Goal: Task Accomplishment & Management: Complete application form

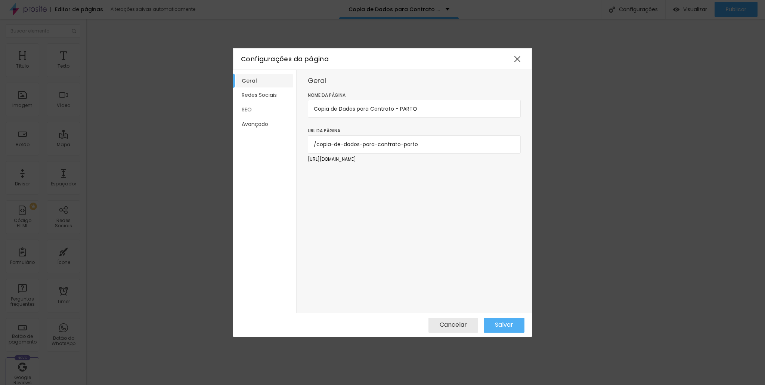
click at [395, 111] on input "Copia de Dados para Contrato - PARTO" at bounding box center [414, 109] width 213 height 18
click at [405, 109] on input "Copia de Dados para Contrato - PARTO" at bounding box center [414, 109] width 213 height 18
click at [402, 109] on input "Copia de Dados para Contrato - PARTO" at bounding box center [414, 109] width 213 height 18
drag, startPoint x: 401, startPoint y: 108, endPoint x: 440, endPoint y: 105, distance: 39.0
click at [440, 105] on input "Copia de Dados para Contrato - PARTO" at bounding box center [414, 109] width 213 height 18
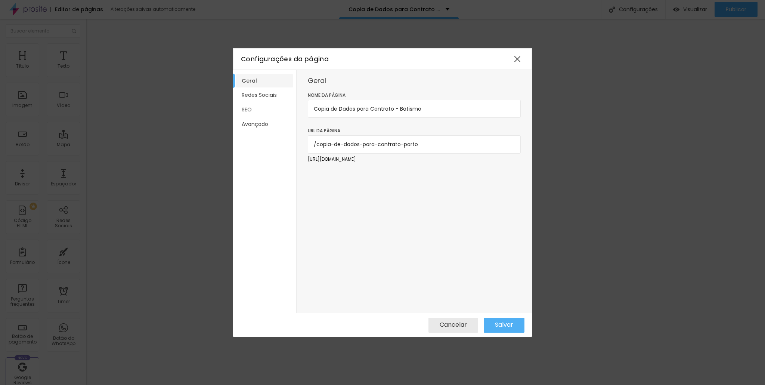
type input "Copia de Dados para Contrato - Batismo"
click at [368, 144] on input "/copia-de-dados-para-contrato-parto" at bounding box center [414, 144] width 213 height 18
drag, startPoint x: 438, startPoint y: 143, endPoint x: 317, endPoint y: 148, distance: 121.2
click at [317, 148] on input "/copia-de-dados-para-contrato-parto" at bounding box center [414, 144] width 213 height 18
type input "/dados-contrato-batismo"
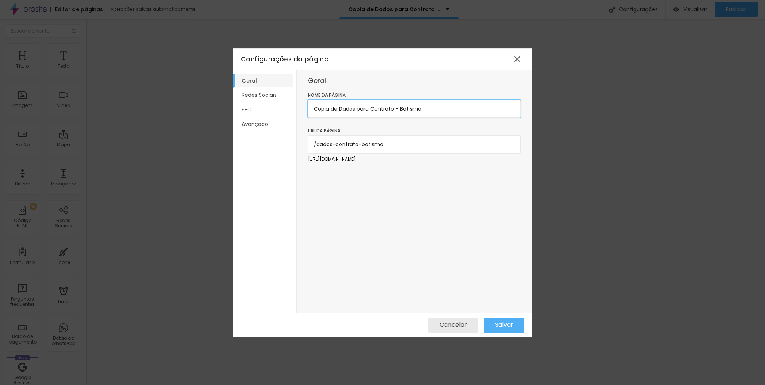
click at [344, 112] on input "Copia de Dados para Contrato - Batismo" at bounding box center [414, 109] width 213 height 18
click at [340, 110] on input "Copia de Dados para Contrato - Batismo" at bounding box center [414, 109] width 213 height 18
drag, startPoint x: 340, startPoint y: 110, endPoint x: 269, endPoint y: 112, distance: 71.0
click at [270, 111] on div "Geral Redes Sociais SEO Avançado Geral Nome da página Copia de Dados para Contr…" at bounding box center [382, 191] width 299 height 243
type input "Dados para Contrato - Batismo"
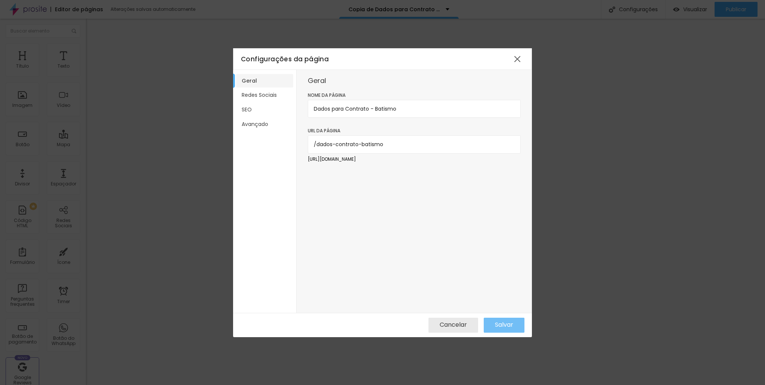
click at [506, 322] on span "Salvar" at bounding box center [504, 324] width 18 height 7
click at [518, 57] on div at bounding box center [517, 58] width 13 height 13
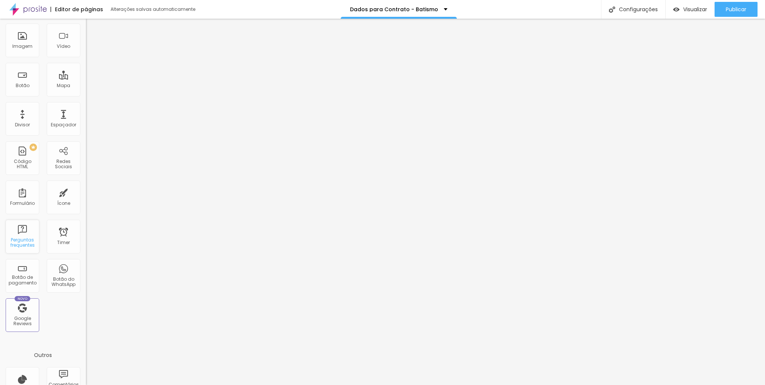
scroll to position [119, 0]
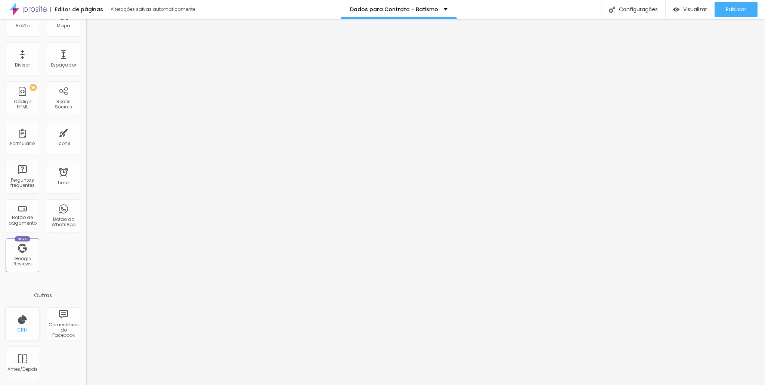
click at [24, 324] on div "CRM" at bounding box center [23, 324] width 34 height 34
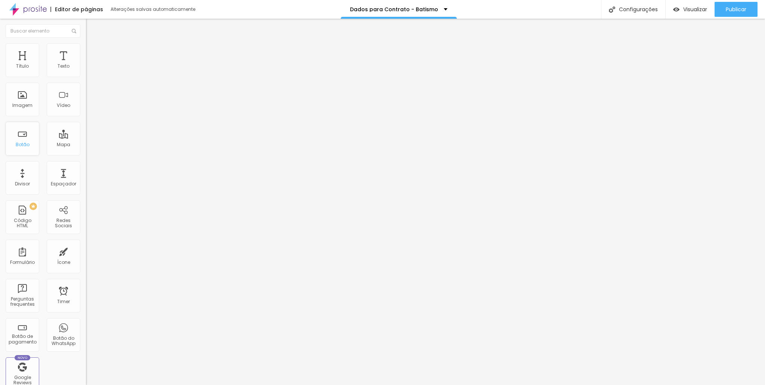
click at [19, 145] on div "Botão" at bounding box center [23, 144] width 14 height 5
click at [86, 48] on ul "Conteúdo Estilo Avançado" at bounding box center [129, 47] width 86 height 22
click at [86, 47] on img at bounding box center [89, 46] width 7 height 7
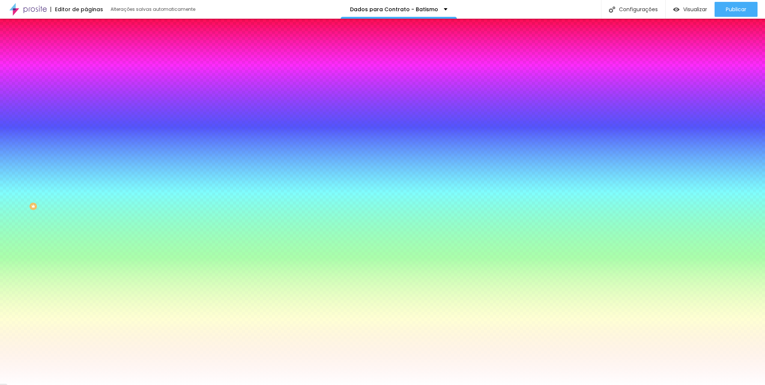
click at [86, 43] on li "Conteúdo" at bounding box center [129, 39] width 86 height 7
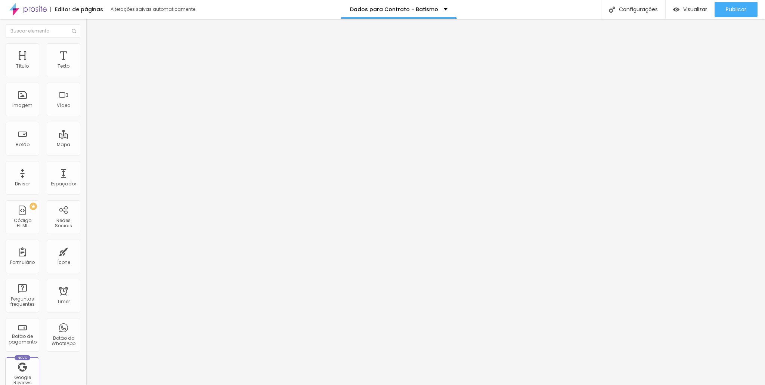
click at [86, 75] on div "Parto Normal e Cesárea" at bounding box center [129, 69] width 86 height 13
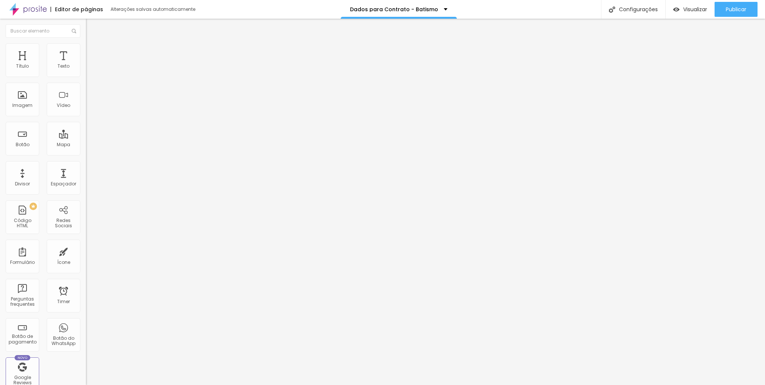
drag, startPoint x: 360, startPoint y: 188, endPoint x: 205, endPoint y: 179, distance: 155.3
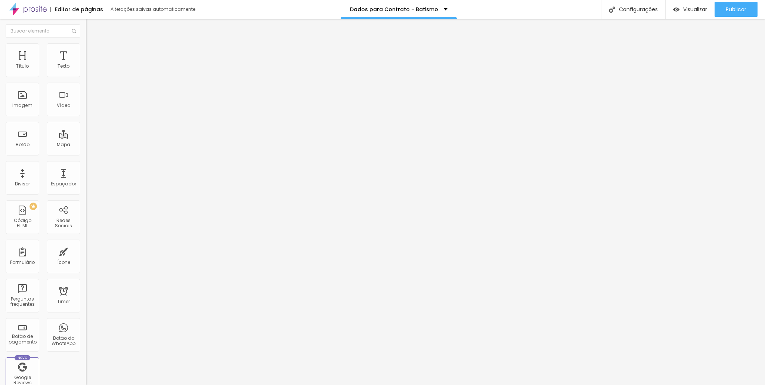
click at [436, 15] on div "Dados para Contrato - Batismo" at bounding box center [399, 9] width 116 height 19
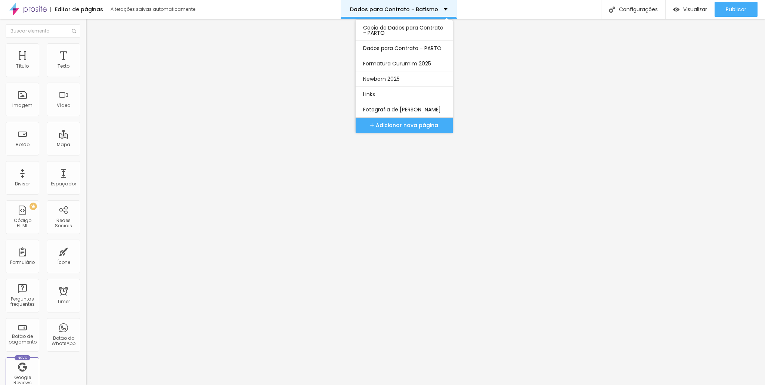
click at [436, 15] on div "Dados para Contrato - Batismo" at bounding box center [399, 9] width 116 height 19
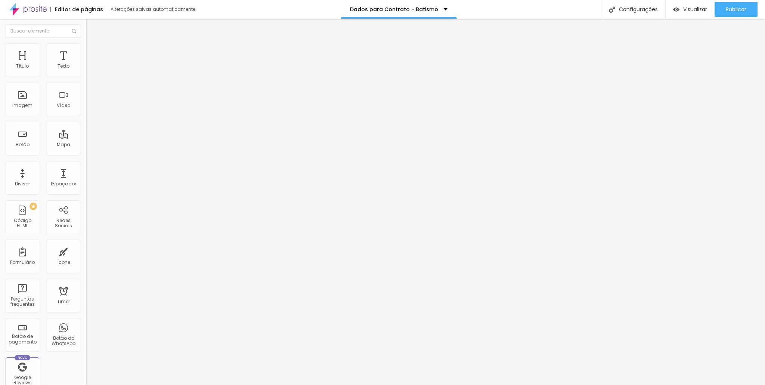
click at [86, 46] on img at bounding box center [89, 46] width 7 height 7
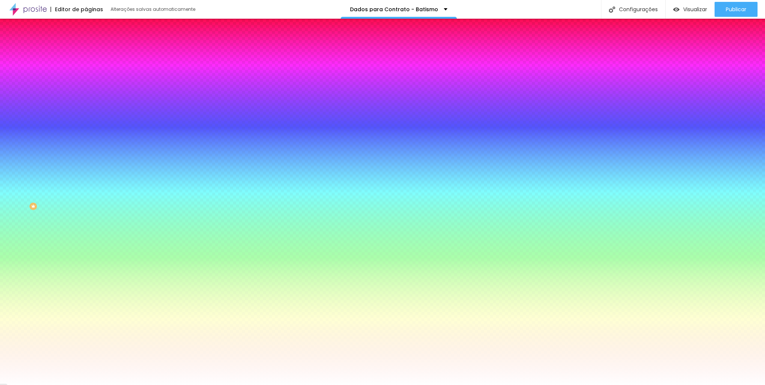
click at [86, 43] on img at bounding box center [89, 39] width 7 height 7
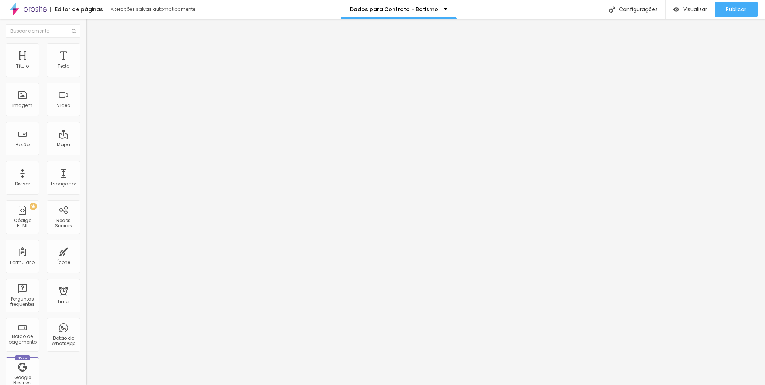
click at [91, 73] on div "Parto Normal e Cesárea" at bounding box center [129, 69] width 76 height 7
click at [86, 47] on img at bounding box center [89, 46] width 7 height 7
click at [23, 93] on div "Imagem" at bounding box center [23, 100] width 34 height 34
click at [25, 99] on div "Imagem" at bounding box center [23, 100] width 34 height 34
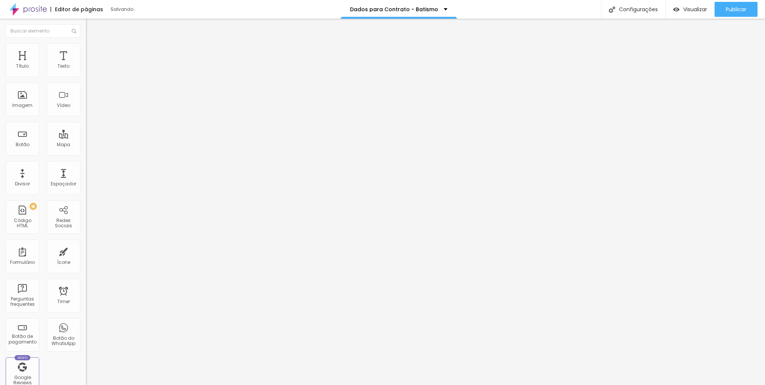
click at [86, 64] on span "Trocar imagem" at bounding box center [106, 61] width 41 height 6
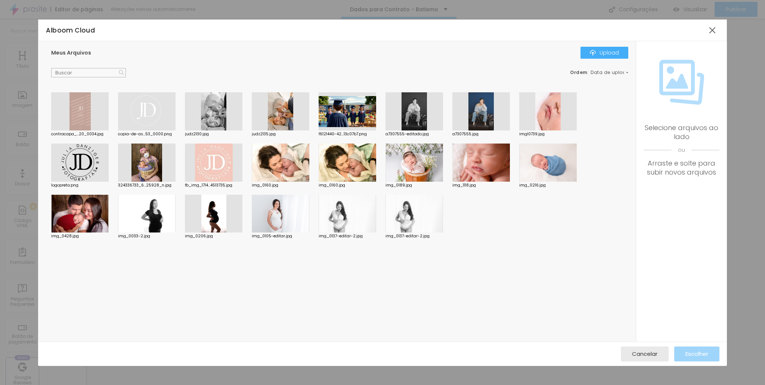
click at [82, 118] on div at bounding box center [80, 111] width 58 height 38
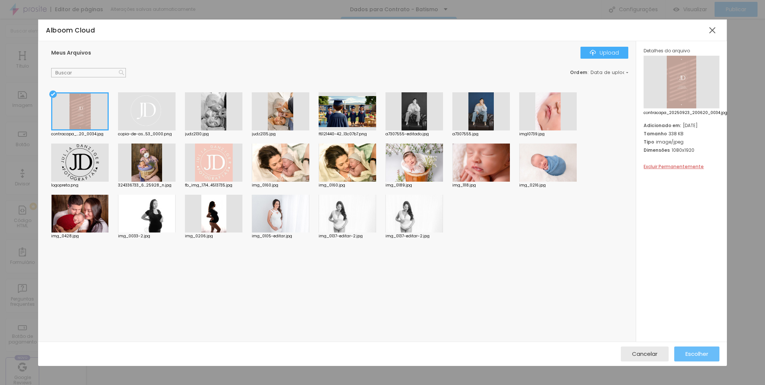
click at [689, 351] on span "Escolher" at bounding box center [697, 354] width 23 height 6
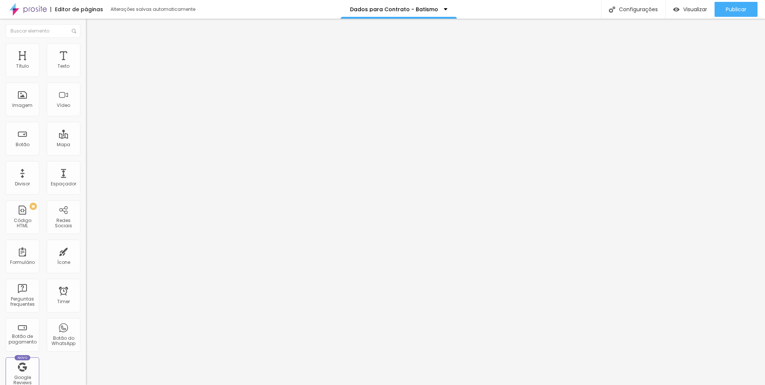
click at [86, 117] on span "Original" at bounding box center [95, 114] width 18 height 6
click at [86, 130] on span "Quadrado" at bounding box center [98, 127] width 24 height 6
click at [86, 47] on li "Estilo" at bounding box center [129, 46] width 86 height 7
type input "25"
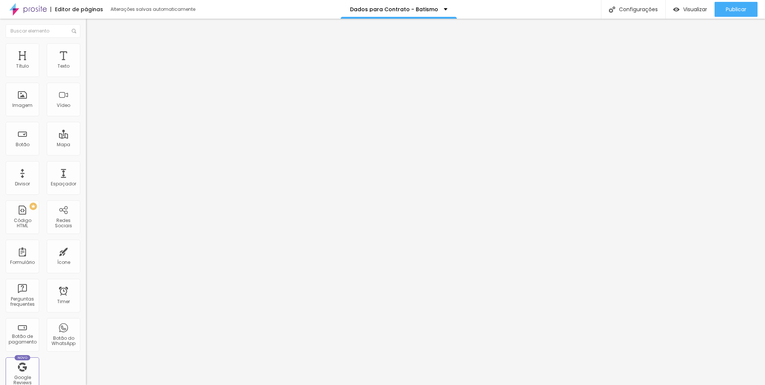
type input "40"
type input "50"
type input "85"
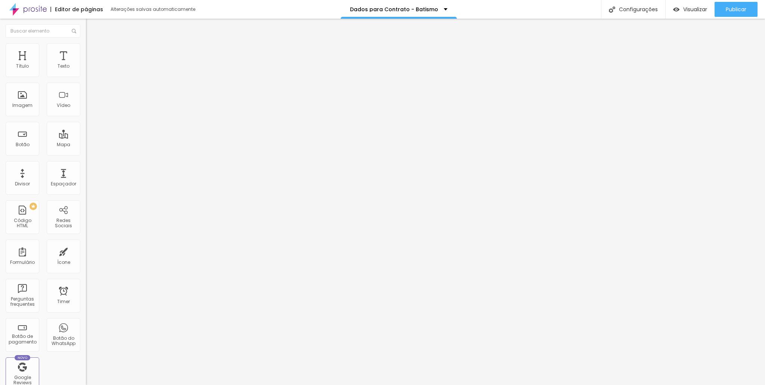
type input "85"
type input "100"
type input "90"
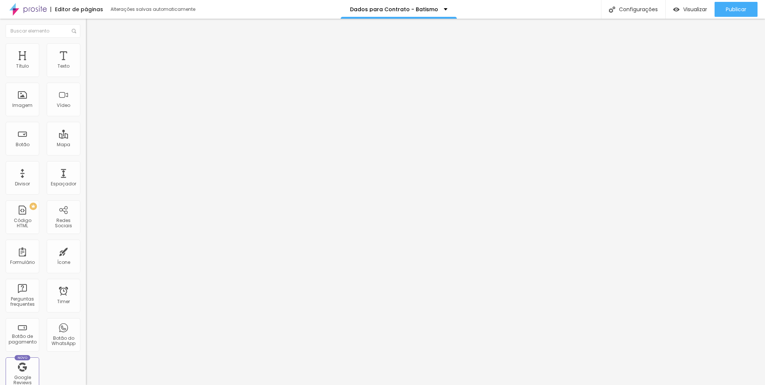
type input "80"
type input "60"
type input "40"
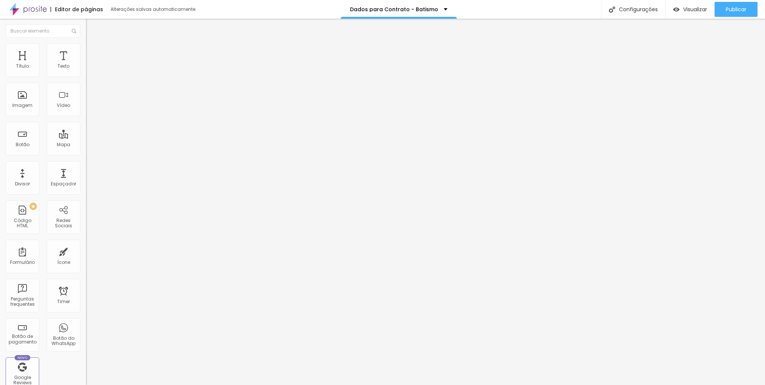
type input "40"
type input "35"
type input "20"
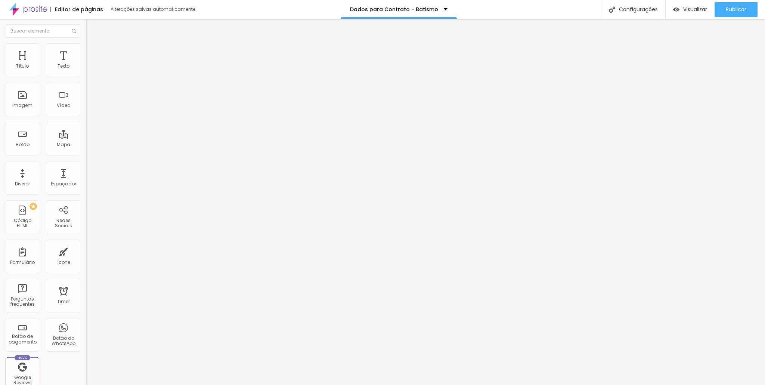
type input "10"
type input "15"
type input "20"
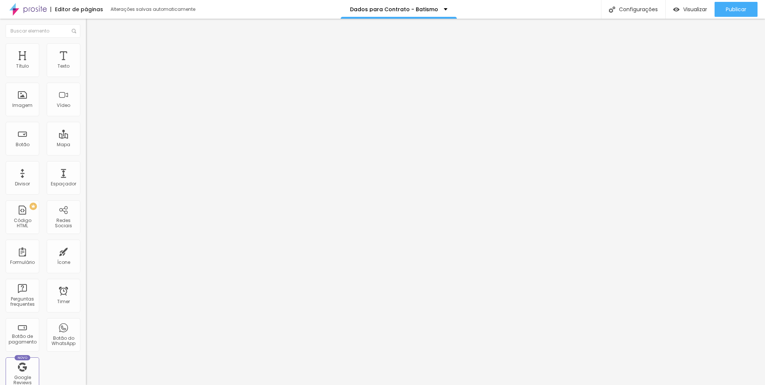
type input "20"
type input "35"
type input "40"
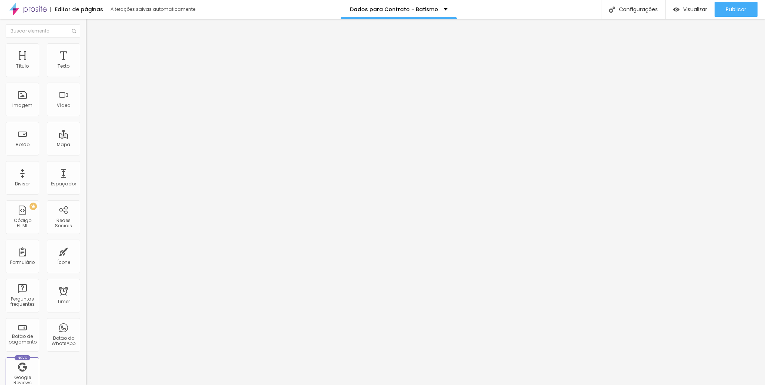
type input "55"
type input "60"
type input "65"
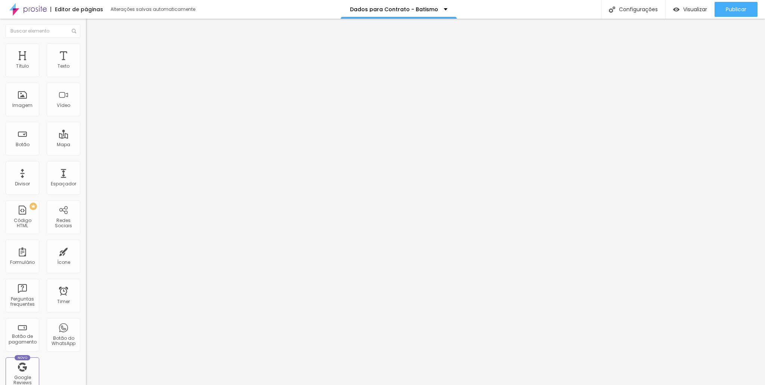
drag, startPoint x: 15, startPoint y: 79, endPoint x: 51, endPoint y: 88, distance: 37.4
type input "65"
click at [86, 77] on input "range" at bounding box center [110, 74] width 48 height 6
click at [86, 51] on li "Avançado" at bounding box center [129, 54] width 86 height 7
click at [86, 49] on li "Estilo" at bounding box center [129, 46] width 86 height 7
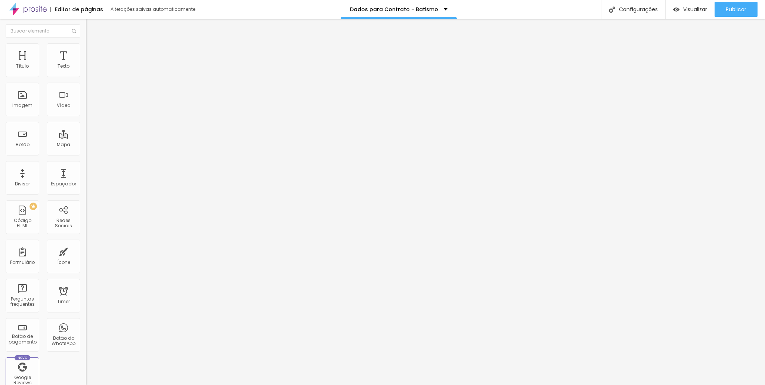
click at [86, 38] on li "Conteúdo" at bounding box center [129, 39] width 86 height 7
click at [127, 63] on img at bounding box center [129, 60] width 4 height 4
click at [86, 64] on span "Adicionar imagem" at bounding box center [110, 61] width 48 height 6
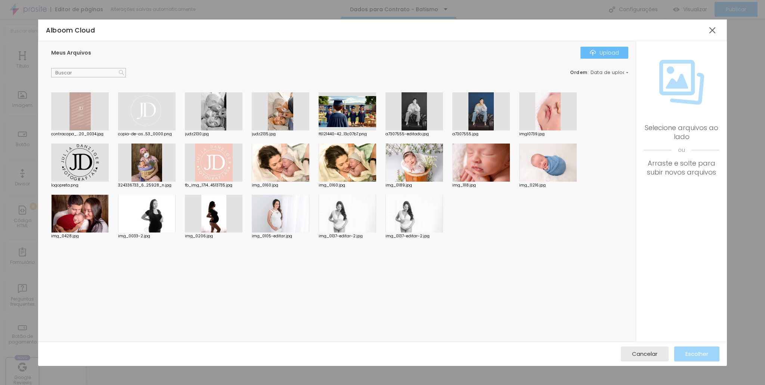
click at [601, 55] on div "Upload" at bounding box center [604, 53] width 29 height 6
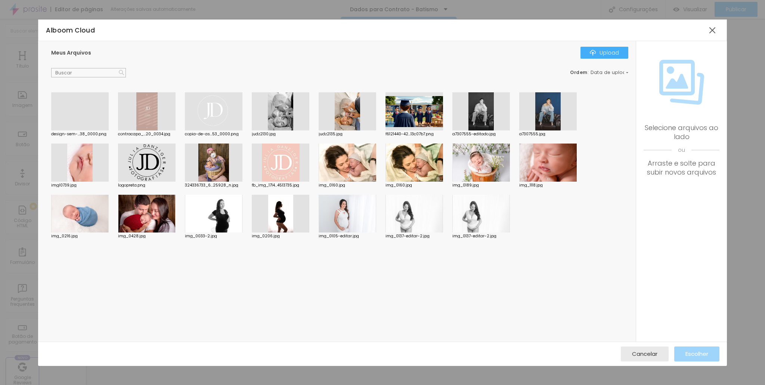
click at [83, 130] on div at bounding box center [80, 130] width 58 height 0
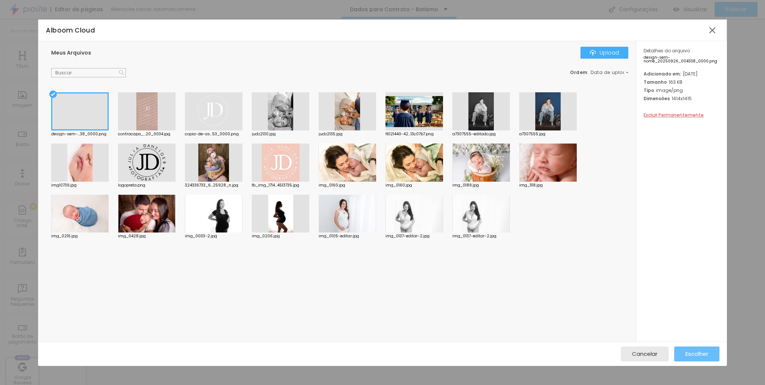
click at [711, 349] on button "Escolher" at bounding box center [696, 353] width 45 height 15
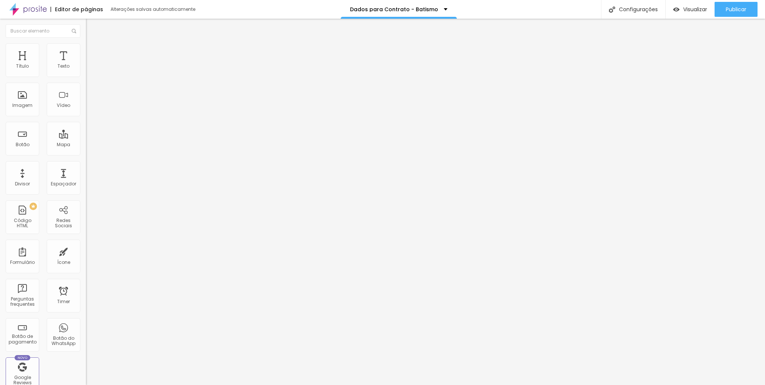
click at [86, 49] on li "Estilo" at bounding box center [129, 46] width 86 height 7
type input "70"
type input "75"
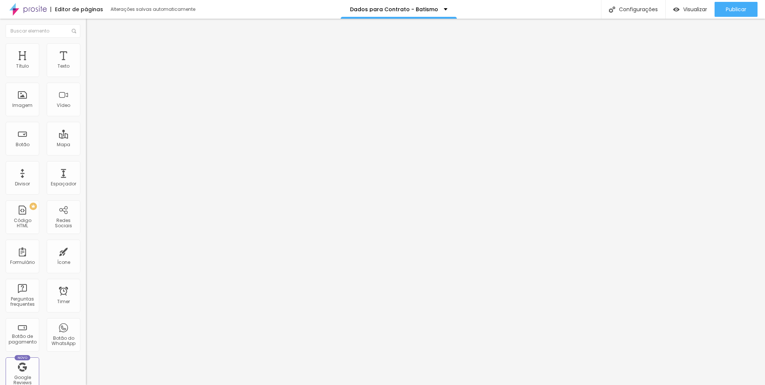
type input "80"
type input "95"
type input "100"
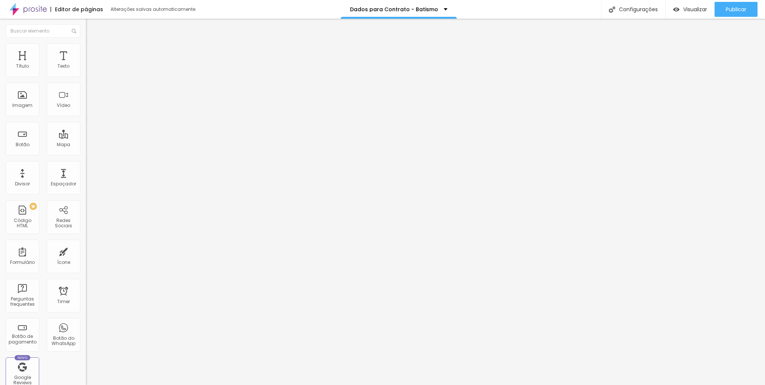
type input "100"
type input "70"
type input "30"
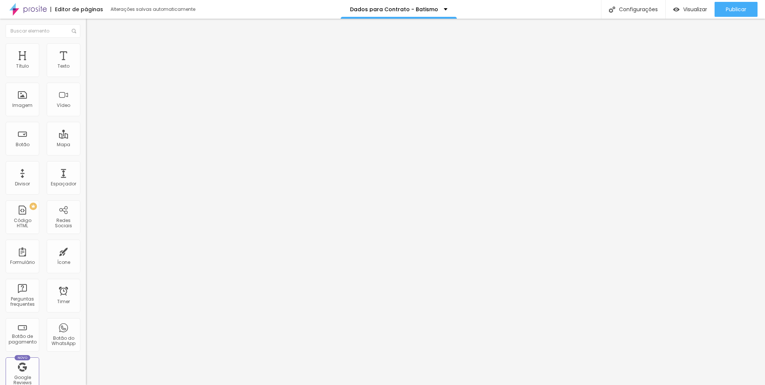
type input "10"
type input "20"
type input "25"
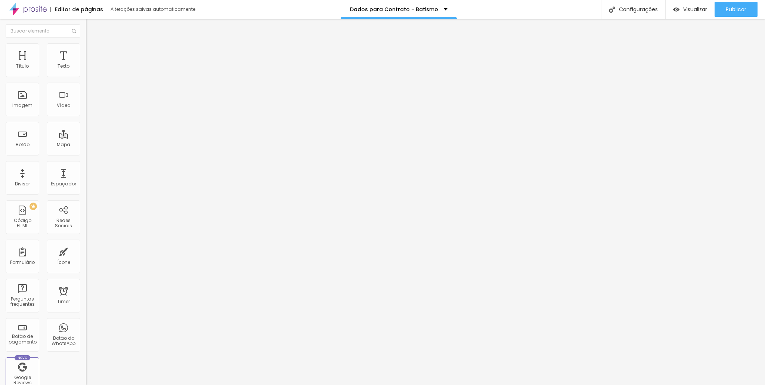
type input "25"
type input "30"
type input "35"
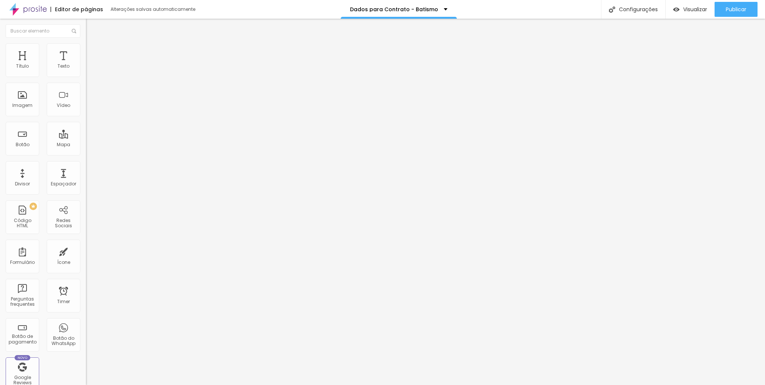
type input "40"
type input "45"
type input "50"
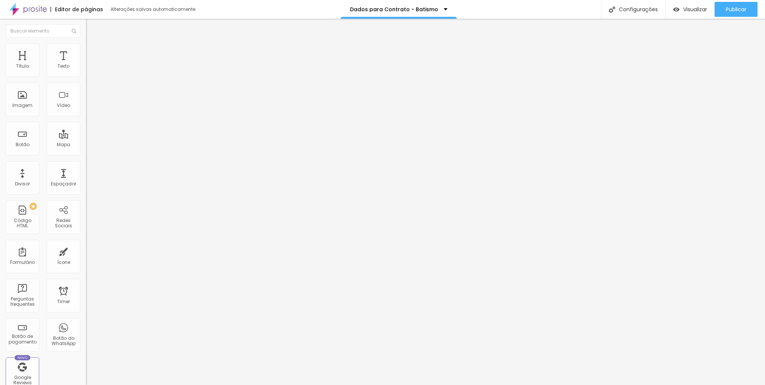
type input "50"
type input "45"
type input "40"
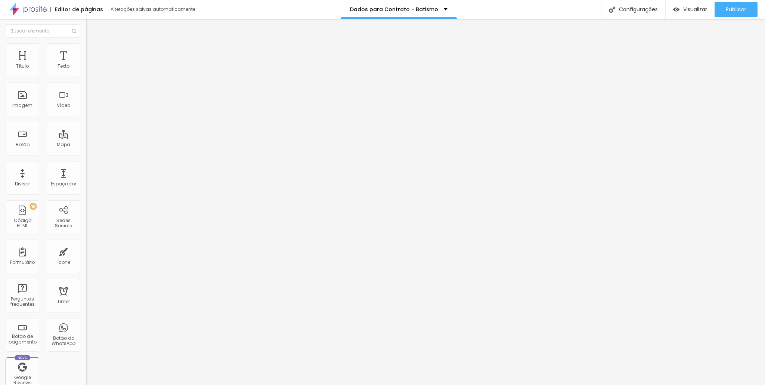
type input "35"
type input "30"
type input "25"
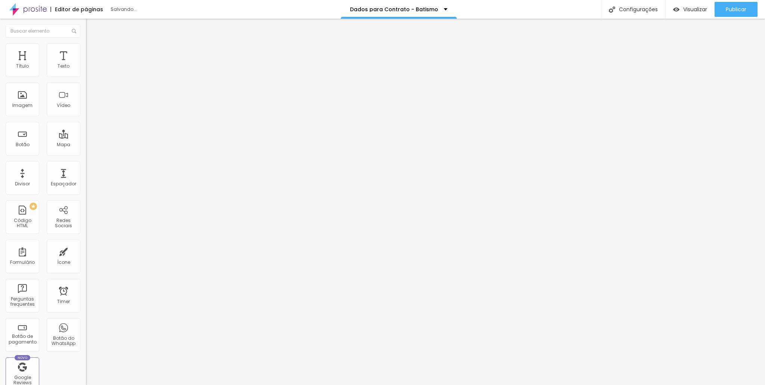
type input "25"
type input "30"
type input "35"
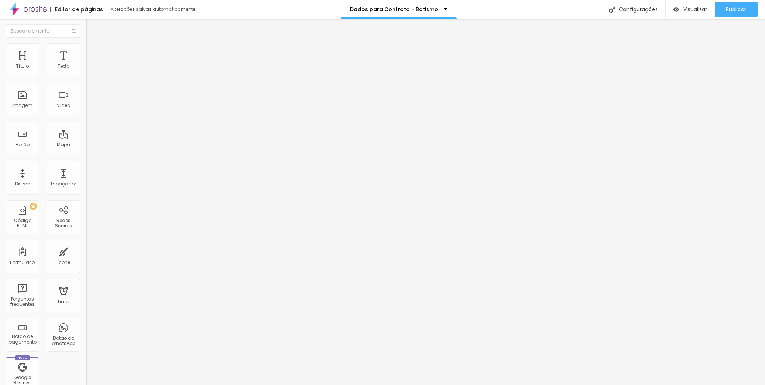
type input "30"
drag, startPoint x: 52, startPoint y: 78, endPoint x: 24, endPoint y: 83, distance: 29.2
type input "30"
click at [86, 77] on input "range" at bounding box center [110, 74] width 48 height 6
click at [86, 44] on li "Estilo" at bounding box center [129, 46] width 86 height 7
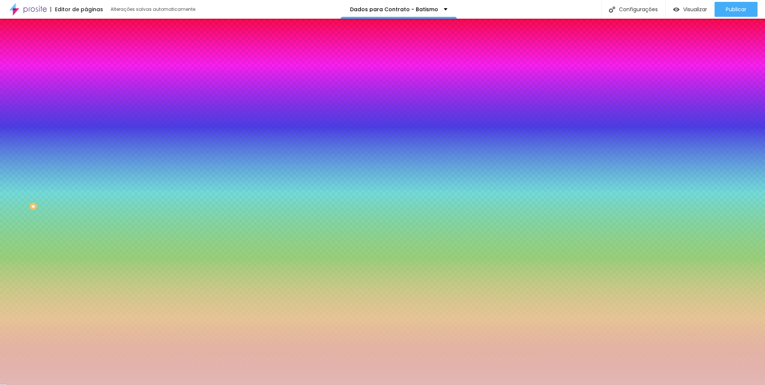
click at [93, 44] on span "Conteúdo" at bounding box center [104, 41] width 23 height 6
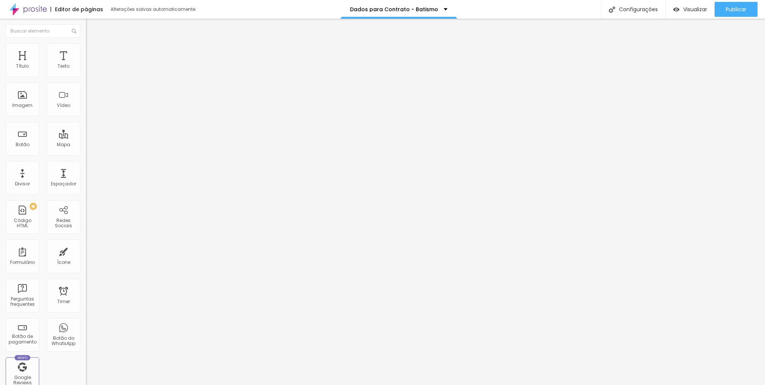
click at [86, 44] on img at bounding box center [89, 46] width 7 height 7
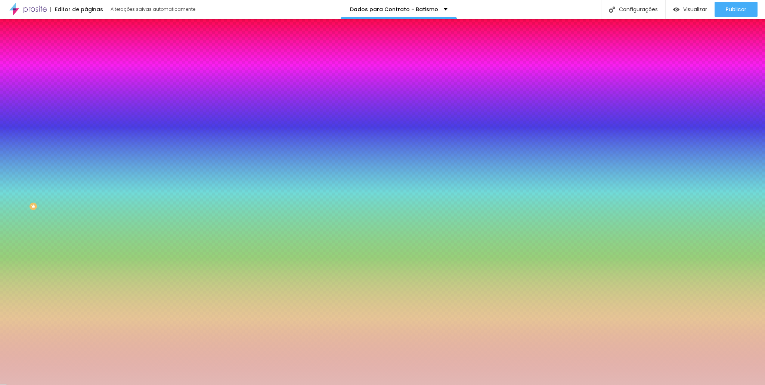
click at [86, 102] on div at bounding box center [129, 102] width 86 height 0
click at [86, 109] on input "#E2B8B5" at bounding box center [131, 105] width 90 height 7
click at [86, 109] on div "#E2B8B5" at bounding box center [129, 105] width 86 height 7
click at [86, 102] on div at bounding box center [129, 102] width 86 height 0
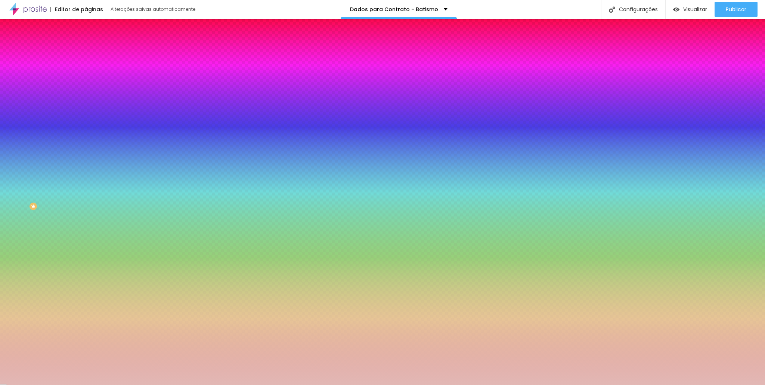
click at [86, 102] on div at bounding box center [129, 102] width 86 height 0
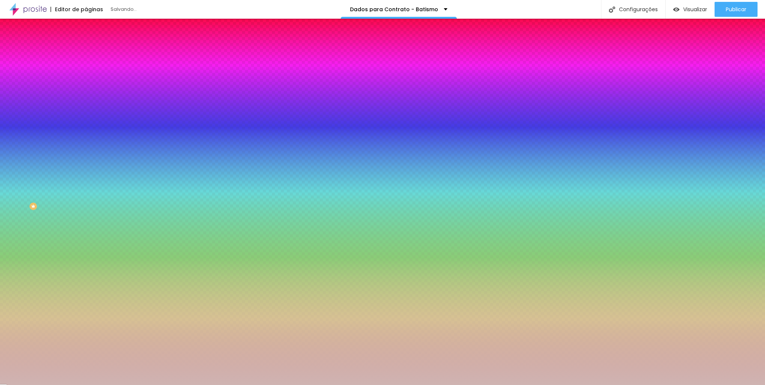
drag, startPoint x: 18, startPoint y: 178, endPoint x: 18, endPoint y: 155, distance: 22.4
click at [18, 155] on div at bounding box center [382, 192] width 765 height 385
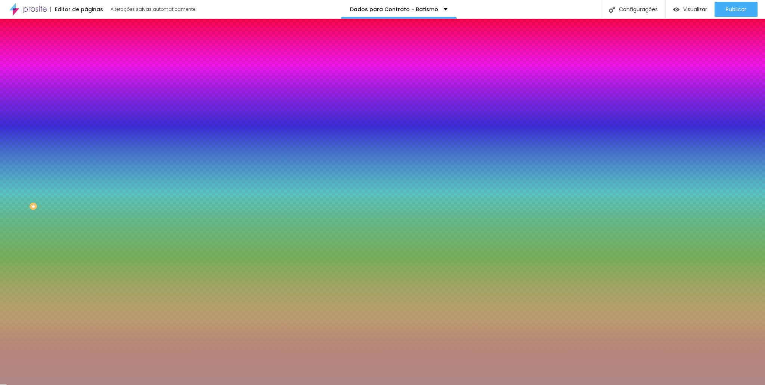
click at [25, 160] on div at bounding box center [382, 192] width 765 height 385
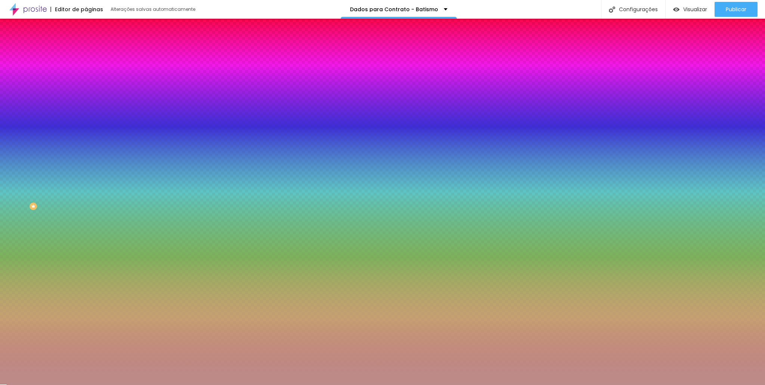
click at [24, 151] on div at bounding box center [382, 192] width 765 height 385
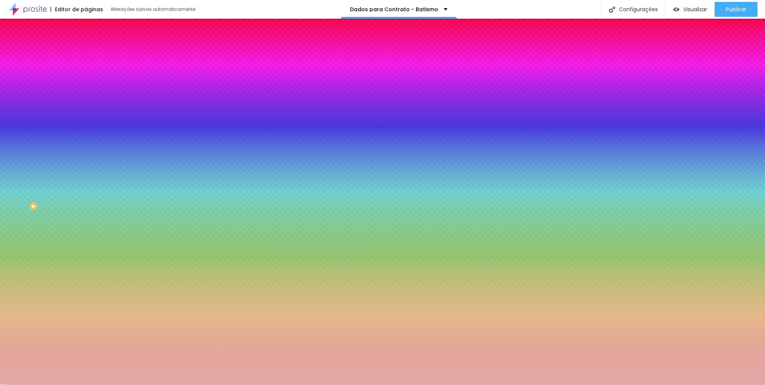
click at [21, 154] on div at bounding box center [382, 192] width 765 height 385
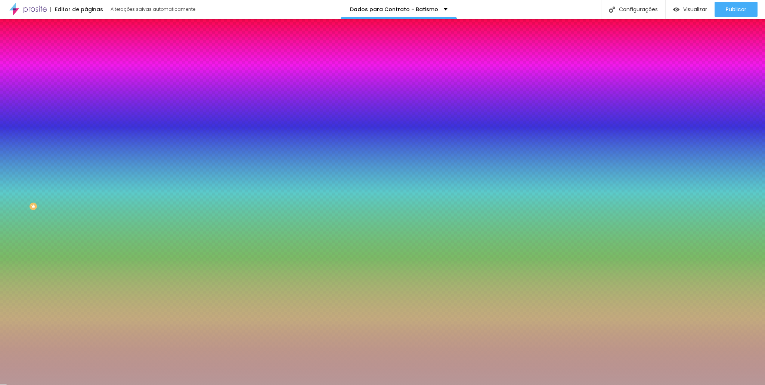
click at [20, 161] on div at bounding box center [382, 192] width 765 height 385
type input "#CAA1A1"
click at [21, 157] on div at bounding box center [382, 192] width 765 height 385
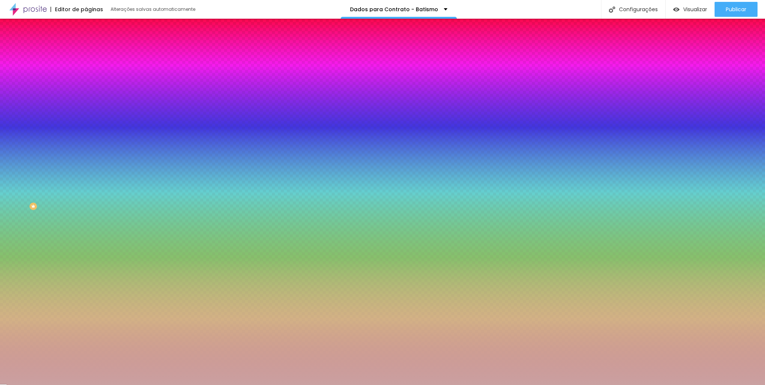
click at [22, 160] on div at bounding box center [382, 192] width 765 height 385
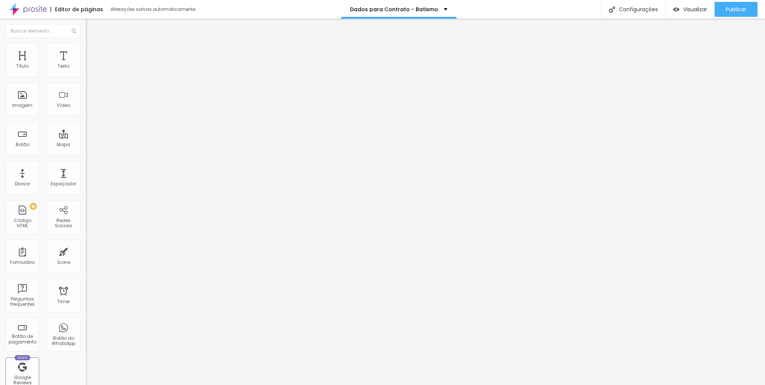
click at [93, 52] on span "Avançado" at bounding box center [105, 48] width 25 height 6
click at [86, 43] on li "Estilo" at bounding box center [129, 39] width 86 height 7
click at [90, 109] on icon "button" at bounding box center [91, 107] width 3 height 3
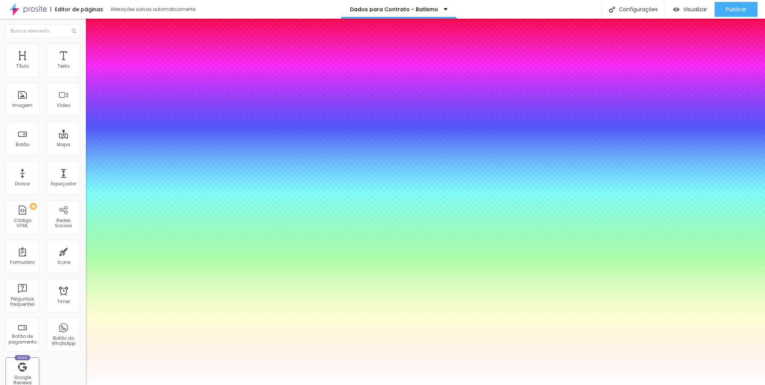
select select "Raleway"
click at [490, 385] on div at bounding box center [382, 385] width 765 height 0
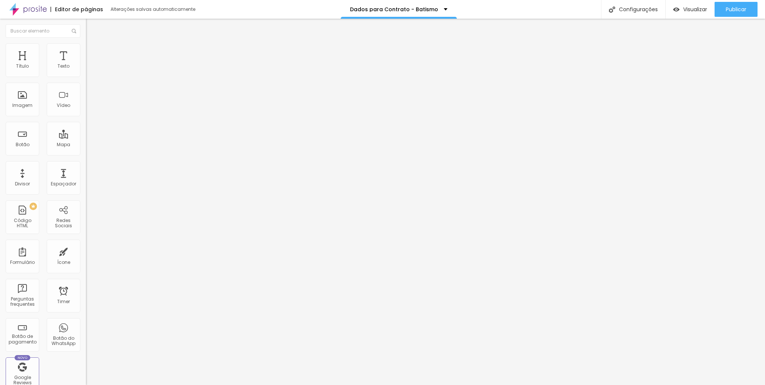
click at [90, 109] on icon "button" at bounding box center [91, 107] width 3 height 3
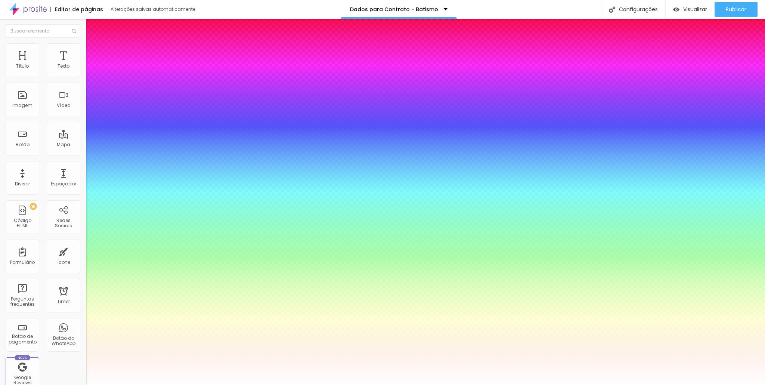
type input "73"
type input "80"
type input "93"
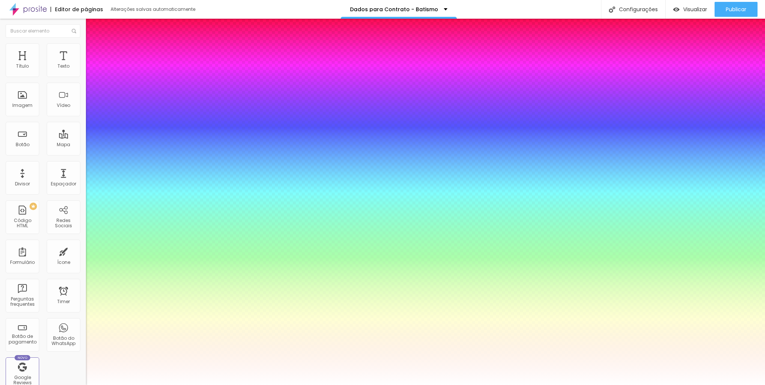
type input "93"
type input "100"
drag, startPoint x: 134, startPoint y: 210, endPoint x: 179, endPoint y: 213, distance: 45.7
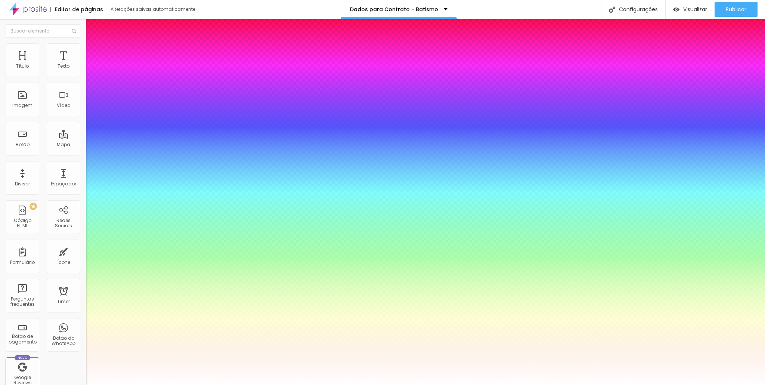
drag, startPoint x: 152, startPoint y: 209, endPoint x: 138, endPoint y: 206, distance: 14.9
type input "69"
type input "67"
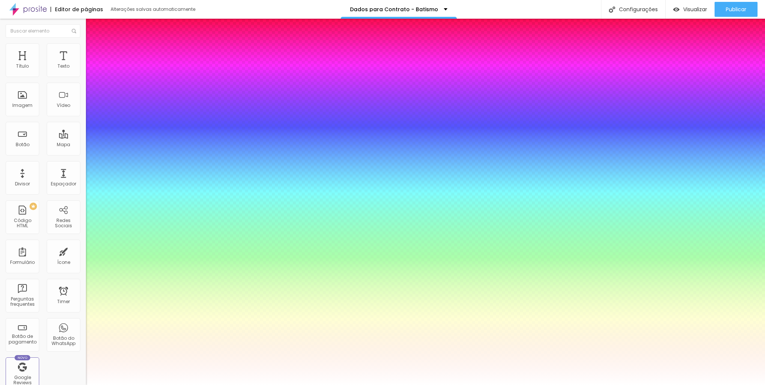
type input "67"
type input "66"
type input "65"
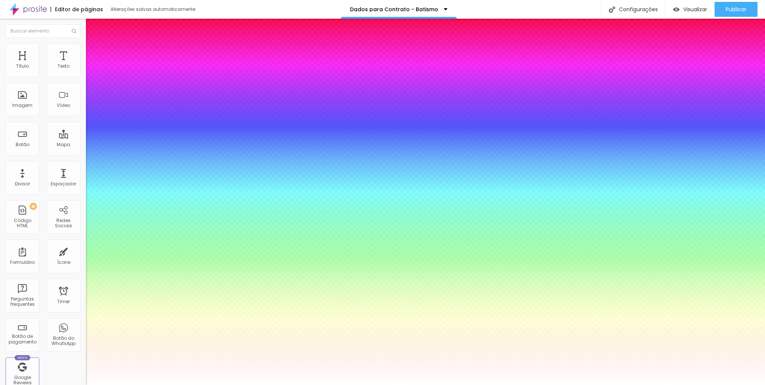
type input "64"
click at [701, 385] on div at bounding box center [382, 385] width 765 height 0
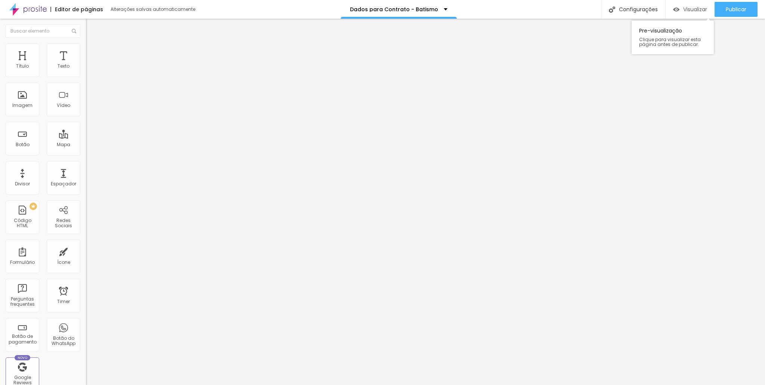
click at [693, 8] on span "Visualizar" at bounding box center [695, 9] width 24 height 6
click at [86, 64] on span "Titulo 1" at bounding box center [98, 59] width 24 height 10
click at [86, 71] on span "Titulo 2" at bounding box center [98, 65] width 24 height 9
click at [89, 109] on icon "button" at bounding box center [91, 107] width 4 height 4
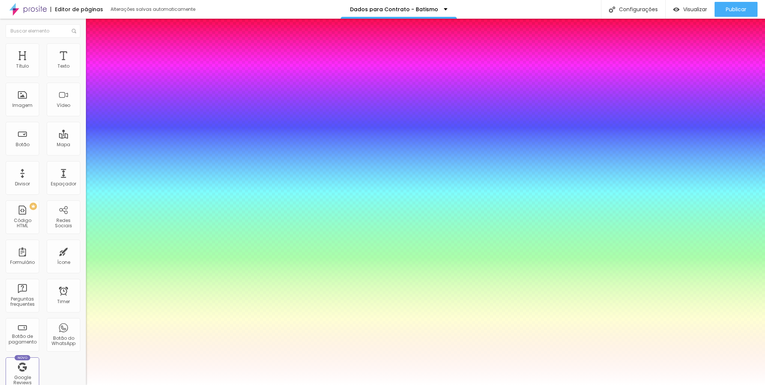
type input "59"
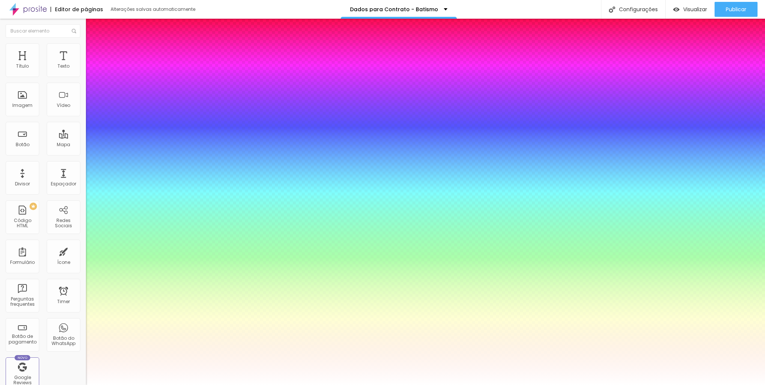
select select "PlayfairDisplay"
click at [469, 385] on div at bounding box center [382, 385] width 765 height 0
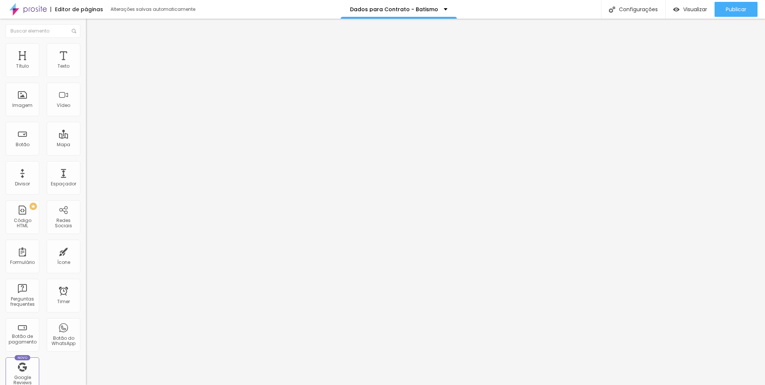
click at [90, 109] on icon "button" at bounding box center [91, 107] width 3 height 3
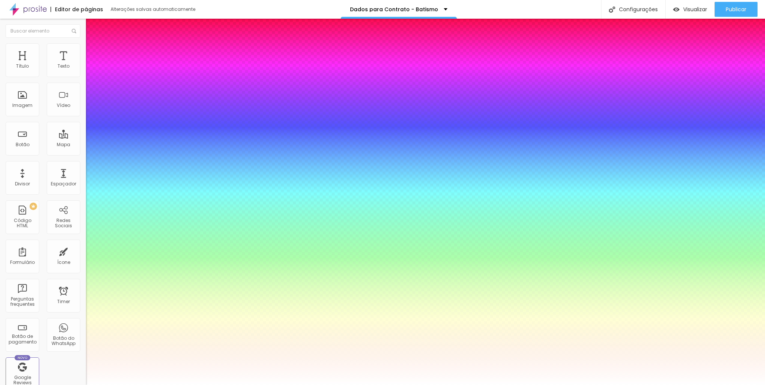
click at [27, 385] on div at bounding box center [382, 385] width 765 height 0
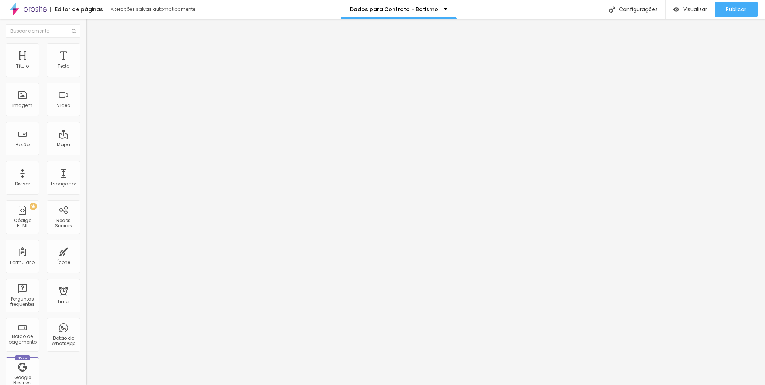
click at [86, 71] on span "Titulo 2" at bounding box center [98, 65] width 24 height 9
click at [86, 77] on span "Titulo 3" at bounding box center [96, 73] width 21 height 9
click at [86, 70] on div "Titulo 2 H2" at bounding box center [129, 66] width 86 height 7
click at [86, 64] on span "Titulo 1" at bounding box center [98, 59] width 24 height 10
click at [89, 108] on icon "button" at bounding box center [91, 106] width 4 height 4
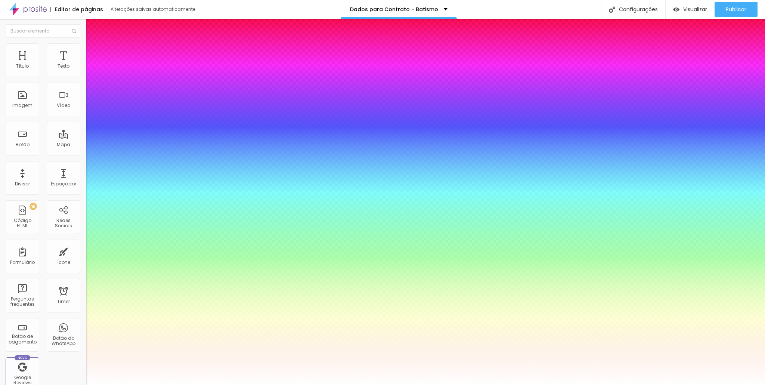
select select "PlayfairDisplay"
click at [392, 385] on div at bounding box center [382, 385] width 765 height 0
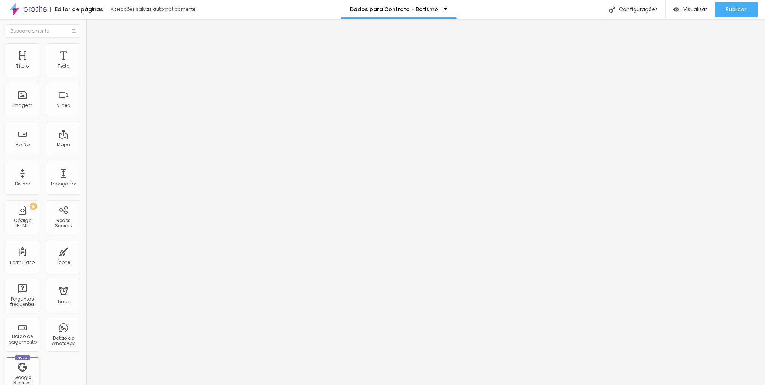
click at [86, 111] on button "button" at bounding box center [91, 108] width 10 height 8
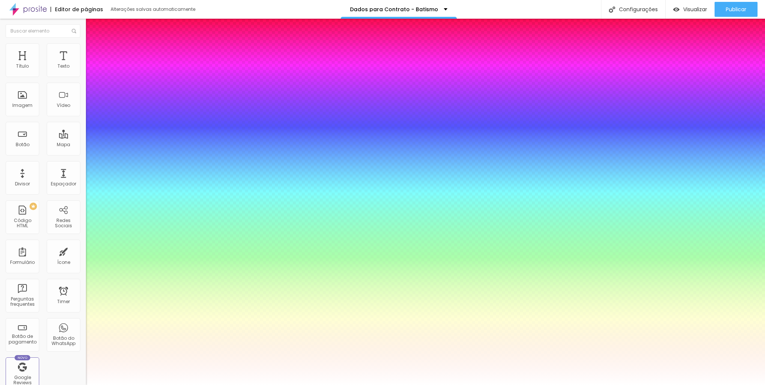
type input "58"
type input "57"
type input "58"
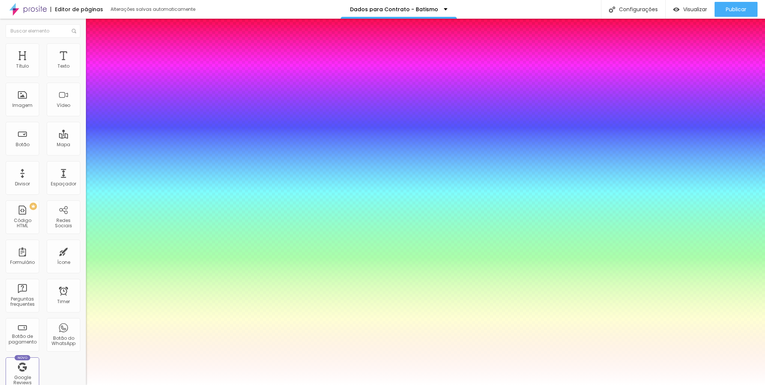
type input "58"
type input "59"
type input "65"
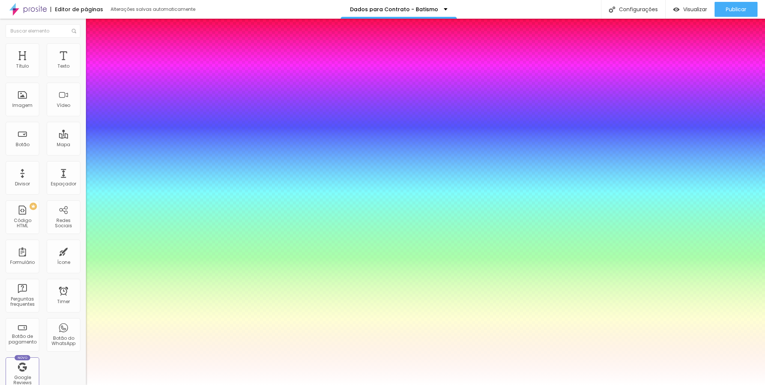
type input "75"
type input "87"
type input "92"
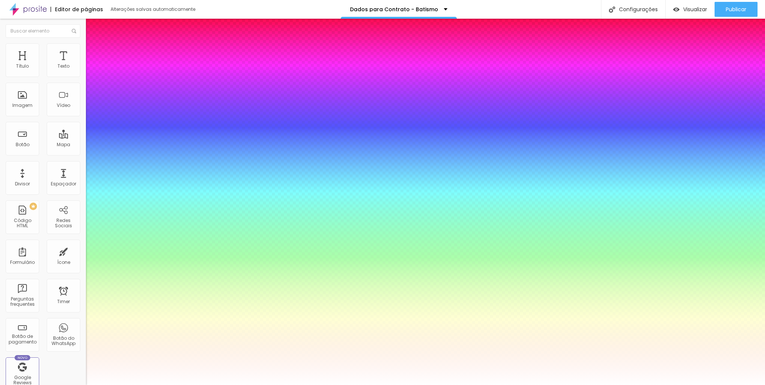
type input "92"
type input "93"
type input "92"
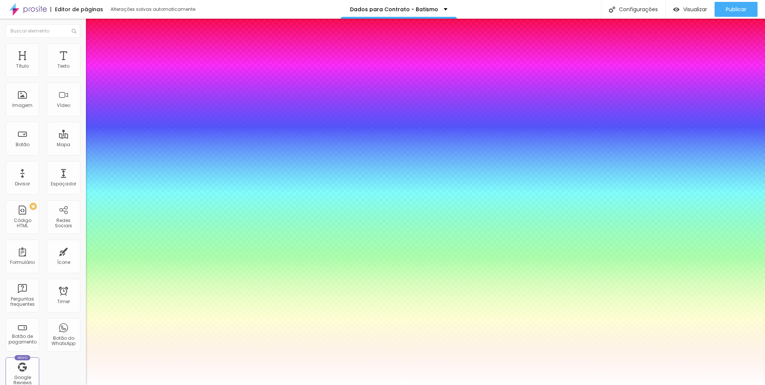
type input "91"
type input "90"
type input "89"
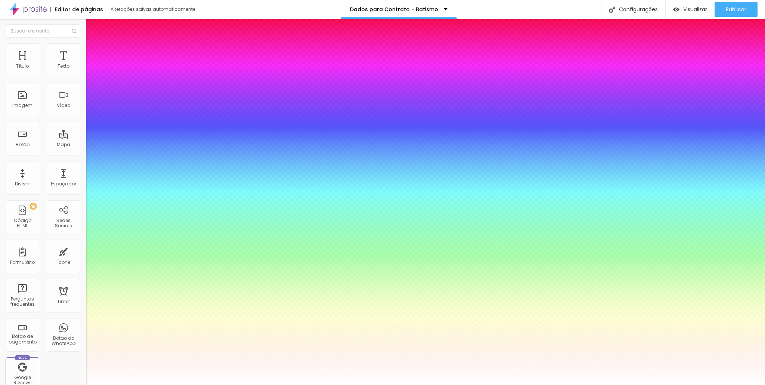
type input "89"
type input "88"
type input "87"
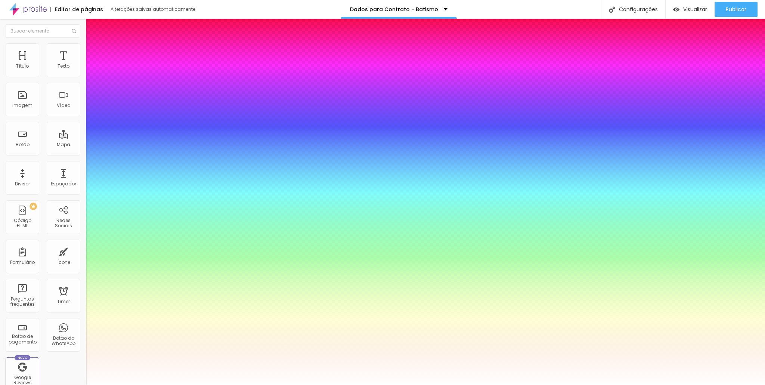
type input "86"
type input "85"
type input "84"
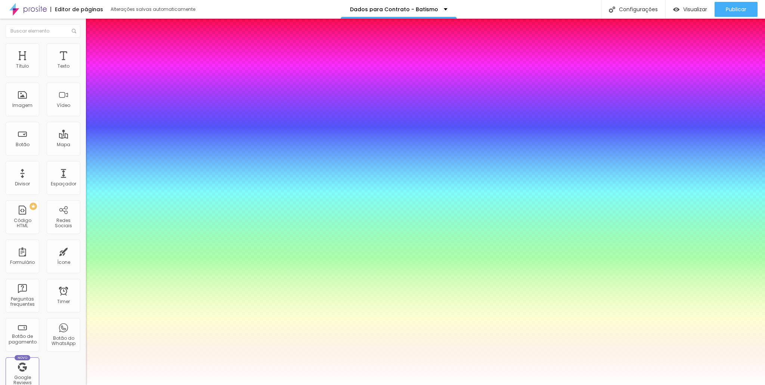
type input "84"
type input "83"
type input "82"
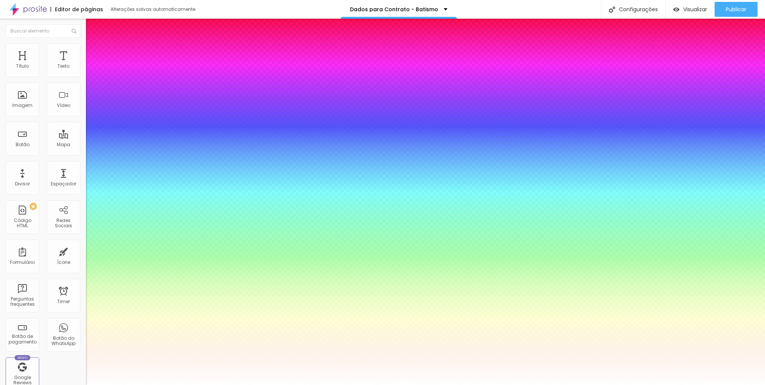
type input "81"
type input "80"
type input "79"
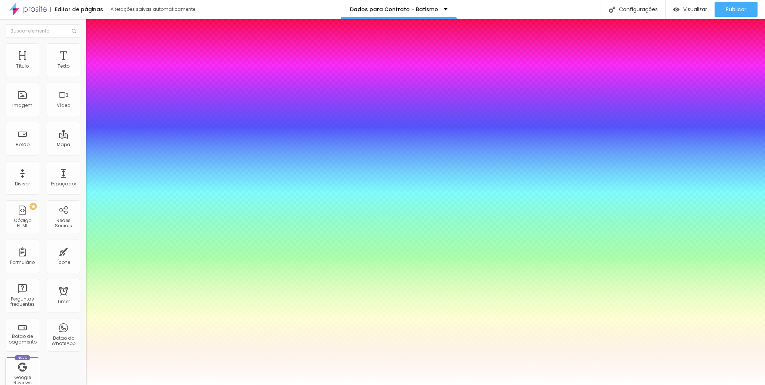
type input "79"
type input "78"
type input "79"
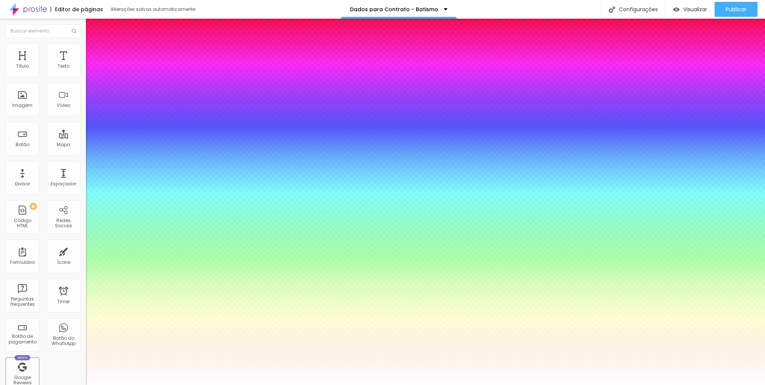
type input "80"
drag, startPoint x: 125, startPoint y: 211, endPoint x: 138, endPoint y: 209, distance: 12.4
type input "80"
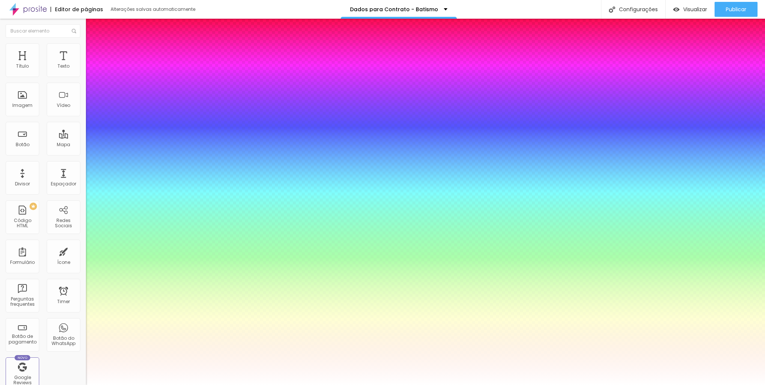
click at [461, 385] on div at bounding box center [382, 385] width 765 height 0
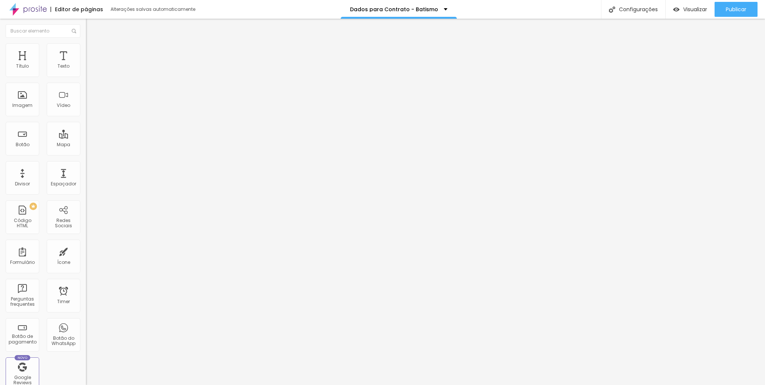
click at [89, 109] on icon "button" at bounding box center [91, 107] width 4 height 4
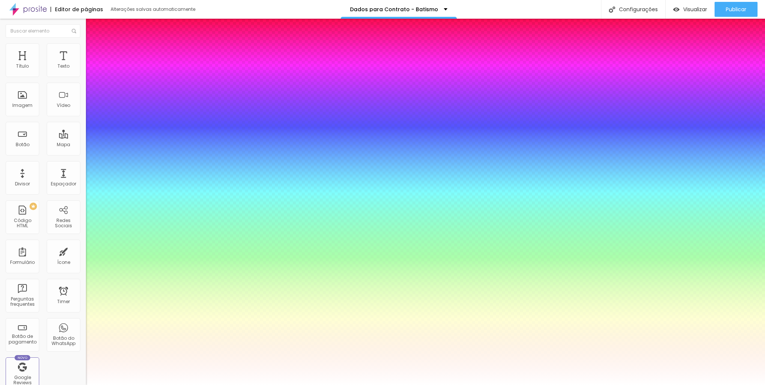
click at [424, 385] on div at bounding box center [382, 385] width 765 height 0
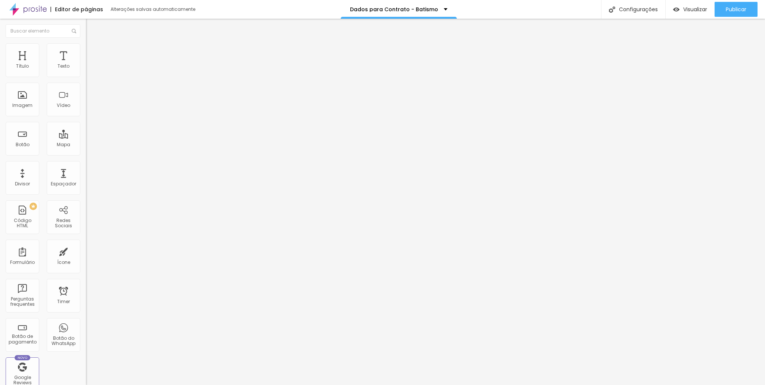
click at [90, 108] on icon "button" at bounding box center [91, 106] width 3 height 3
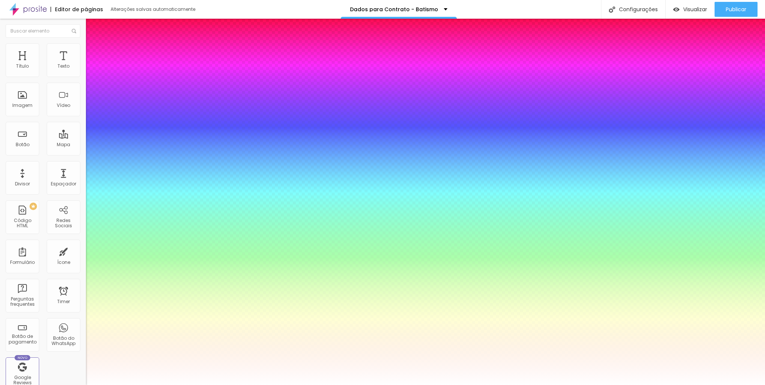
type input "63"
type input "64"
type input "65"
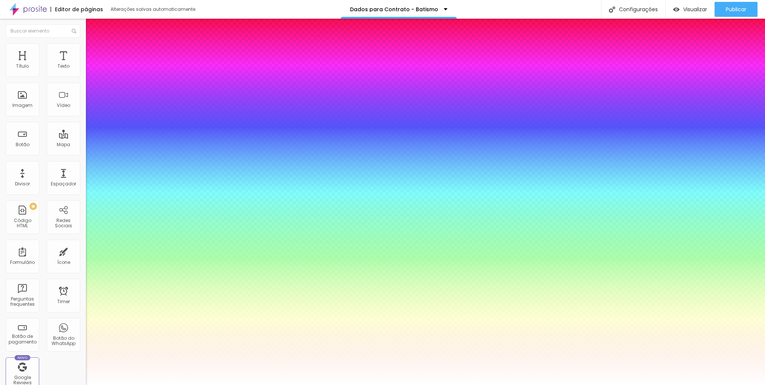
type input "65"
type input "67"
type input "68"
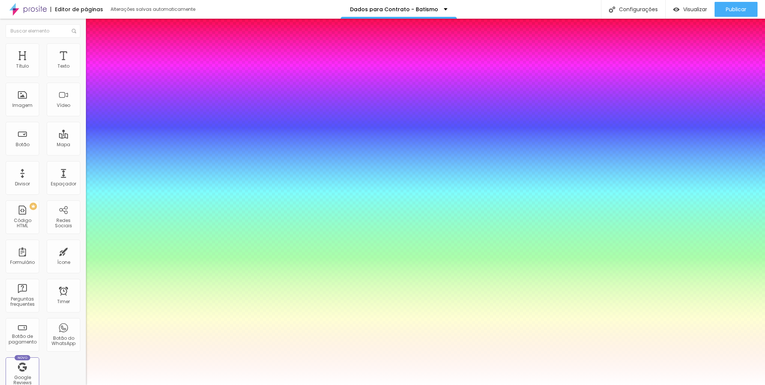
type input "69"
type input "70"
type input "71"
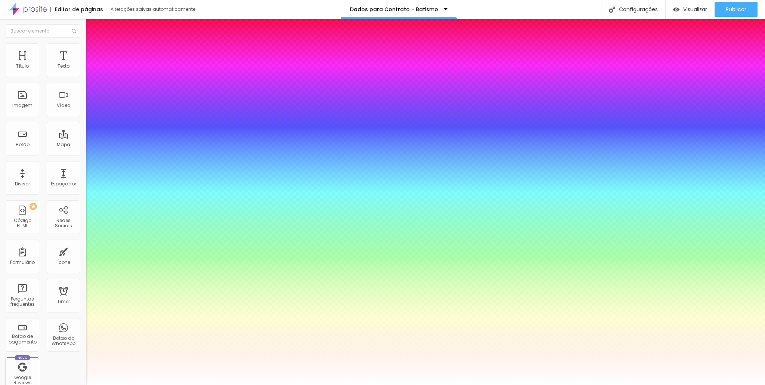
type input "71"
type input "72"
type input "73"
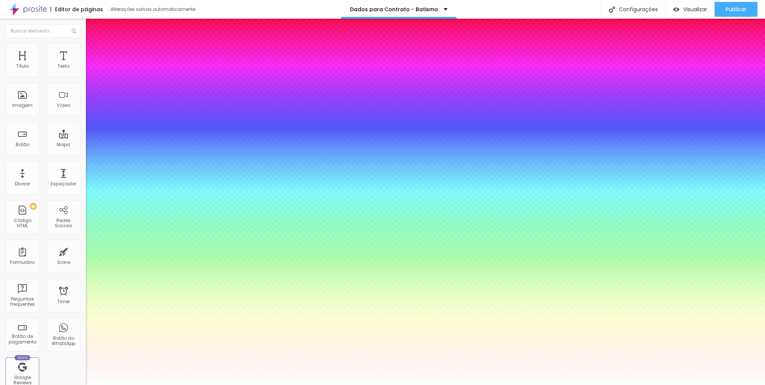
type input "74"
type input "75"
type input "76"
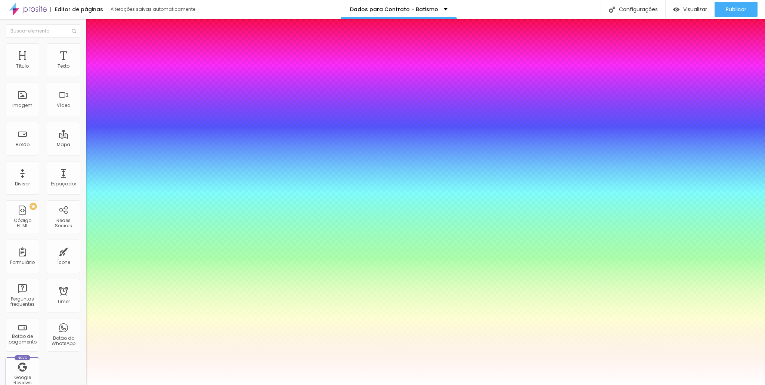
type input "76"
type input "77"
type input "78"
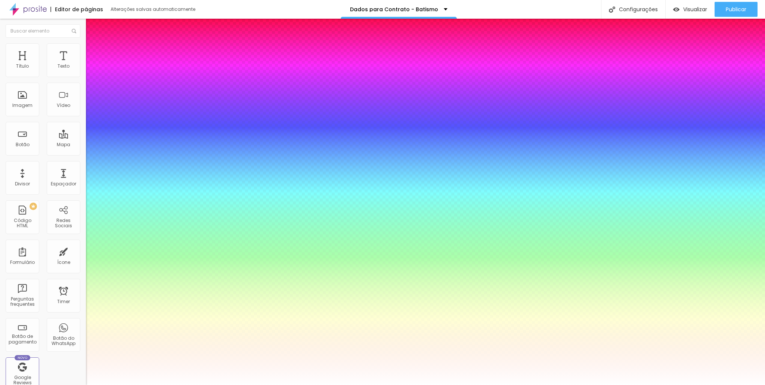
type input "79"
type input "80"
drag, startPoint x: 128, startPoint y: 210, endPoint x: 138, endPoint y: 211, distance: 10.1
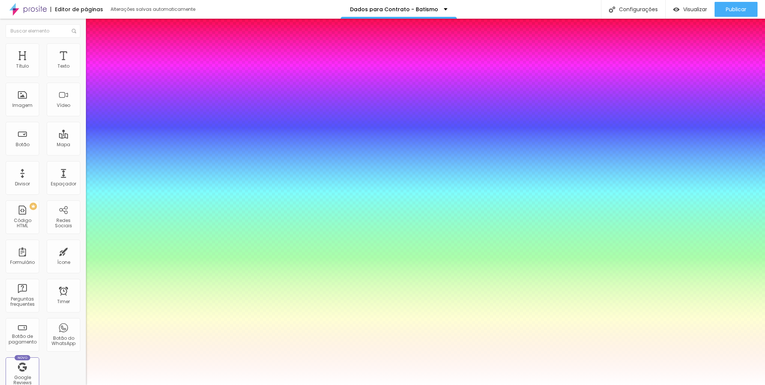
click at [439, 385] on div at bounding box center [382, 385] width 765 height 0
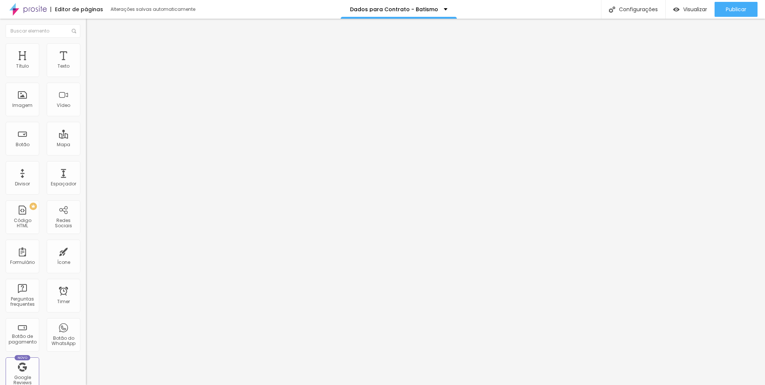
click at [86, 47] on img at bounding box center [89, 46] width 7 height 7
click at [86, 41] on li "Estilo" at bounding box center [129, 39] width 86 height 7
click at [86, 75] on div "Parto Normal e Cesárea" at bounding box center [129, 69] width 86 height 13
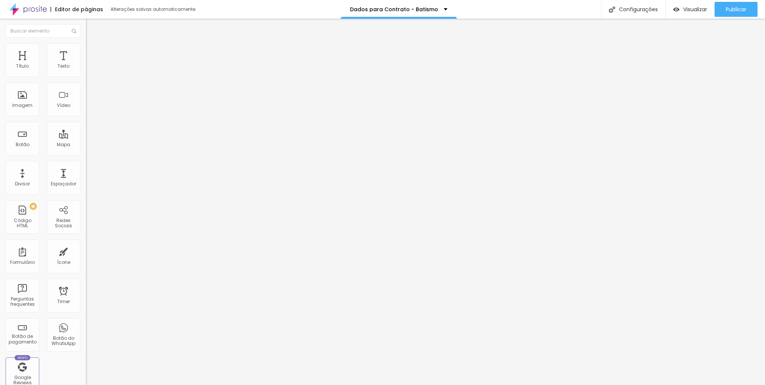
drag, startPoint x: 381, startPoint y: 184, endPoint x: 71, endPoint y: 188, distance: 310.5
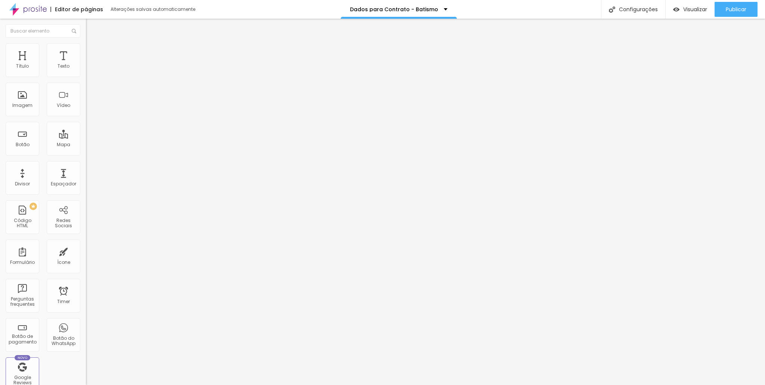
click at [91, 73] on div "Parto Normal e Cesárea" at bounding box center [129, 69] width 76 height 7
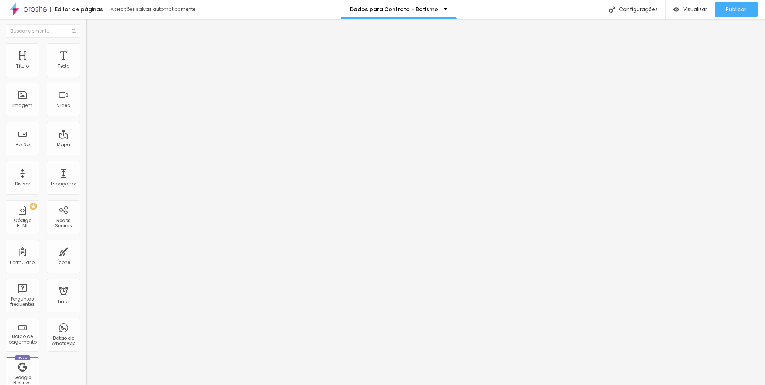
drag, startPoint x: 257, startPoint y: 229, endPoint x: 257, endPoint y: 169, distance: 59.8
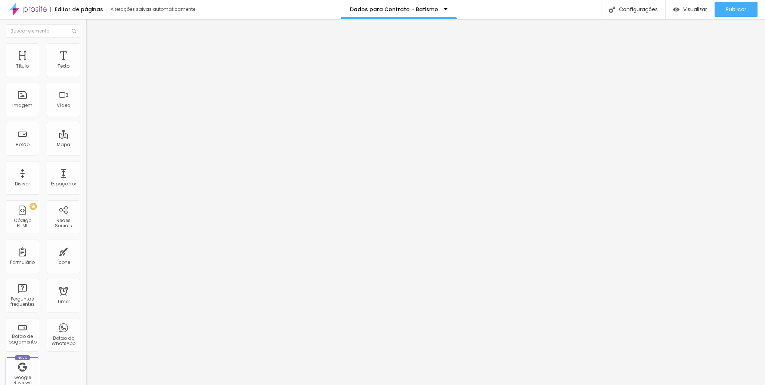
drag, startPoint x: 322, startPoint y: 208, endPoint x: 333, endPoint y: 206, distance: 10.2
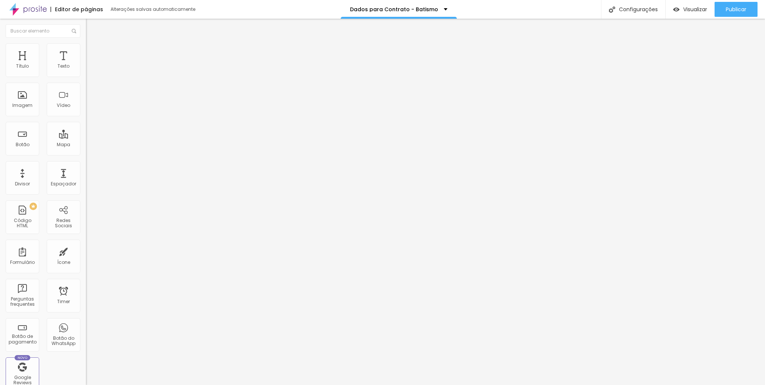
drag, startPoint x: 467, startPoint y: 173, endPoint x: 274, endPoint y: 173, distance: 193.9
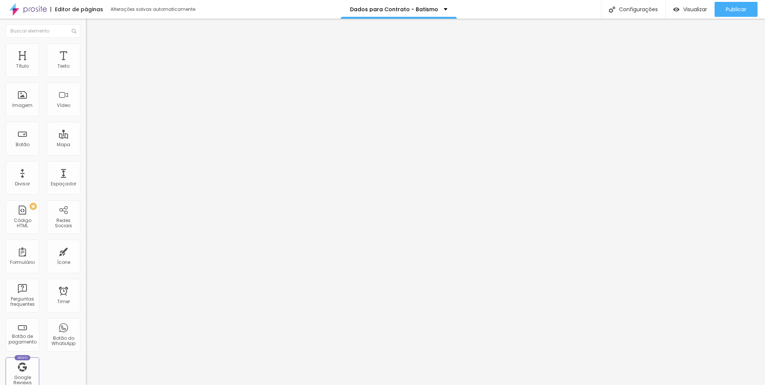
drag, startPoint x: 348, startPoint y: 200, endPoint x: 68, endPoint y: 181, distance: 281.2
drag, startPoint x: 456, startPoint y: 198, endPoint x: 166, endPoint y: 207, distance: 290.5
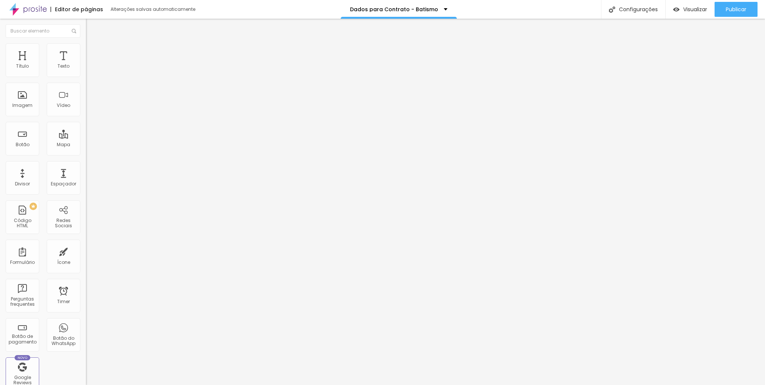
scroll to position [35, 0]
drag, startPoint x: 257, startPoint y: 170, endPoint x: 257, endPoint y: 140, distance: 29.9
drag, startPoint x: 260, startPoint y: 247, endPoint x: 266, endPoint y: 127, distance: 120.1
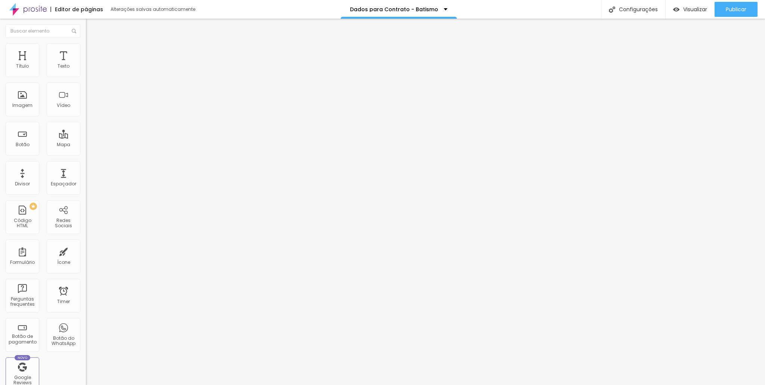
drag, startPoint x: 303, startPoint y: 166, endPoint x: 215, endPoint y: 164, distance: 87.5
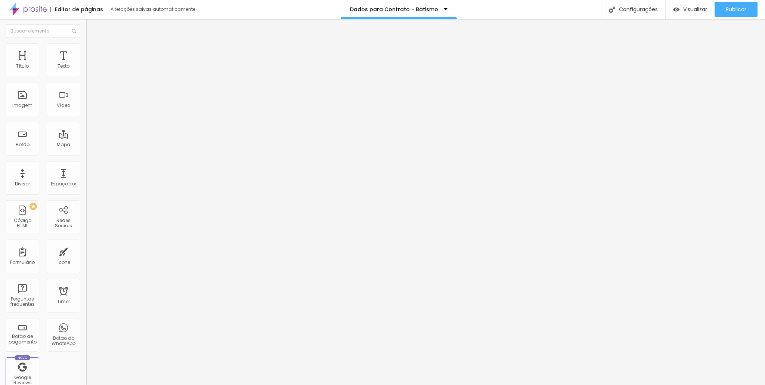
drag, startPoint x: 260, startPoint y: 276, endPoint x: 262, endPoint y: 184, distance: 91.9
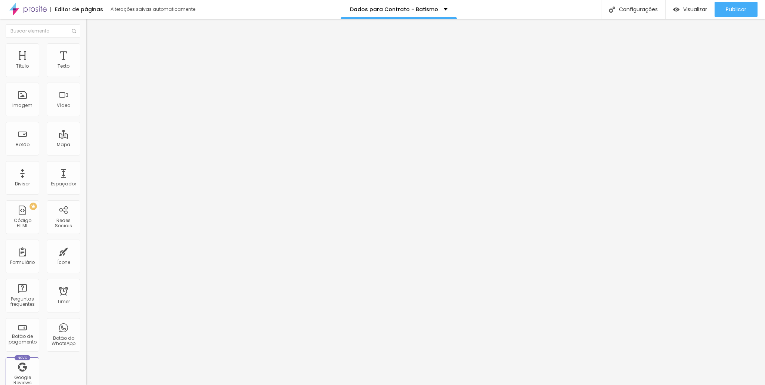
drag, startPoint x: 327, startPoint y: 193, endPoint x: 169, endPoint y: 194, distance: 158.8
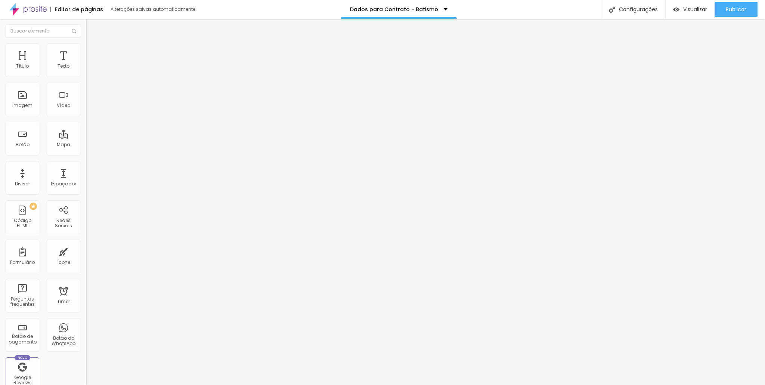
drag, startPoint x: 259, startPoint y: 246, endPoint x: 263, endPoint y: 165, distance: 81.2
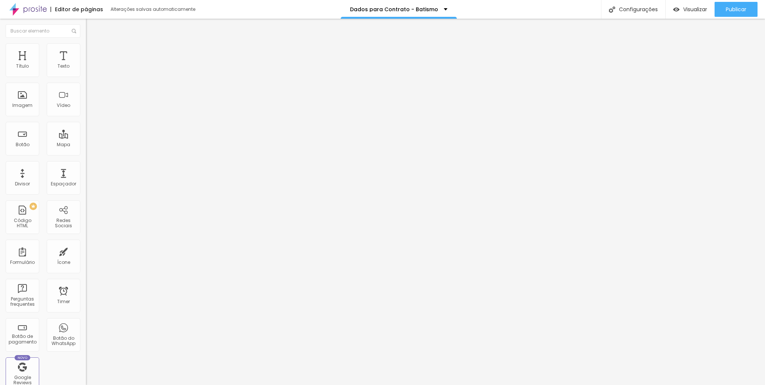
drag, startPoint x: 316, startPoint y: 163, endPoint x: 187, endPoint y: 163, distance: 129.7
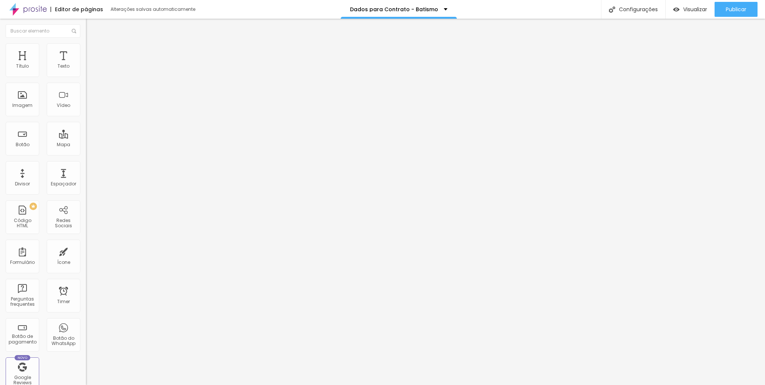
scroll to position [71, 0]
drag, startPoint x: 430, startPoint y: 127, endPoint x: 395, endPoint y: 114, distance: 37.2
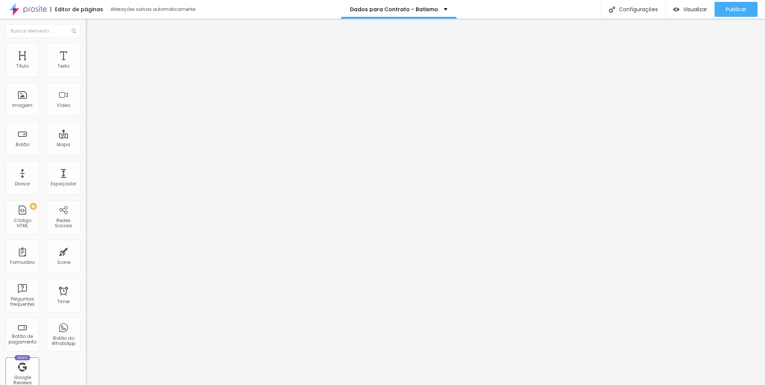
drag, startPoint x: 288, startPoint y: 241, endPoint x: 232, endPoint y: 239, distance: 56.5
drag, startPoint x: 427, startPoint y: 213, endPoint x: 416, endPoint y: 215, distance: 11.4
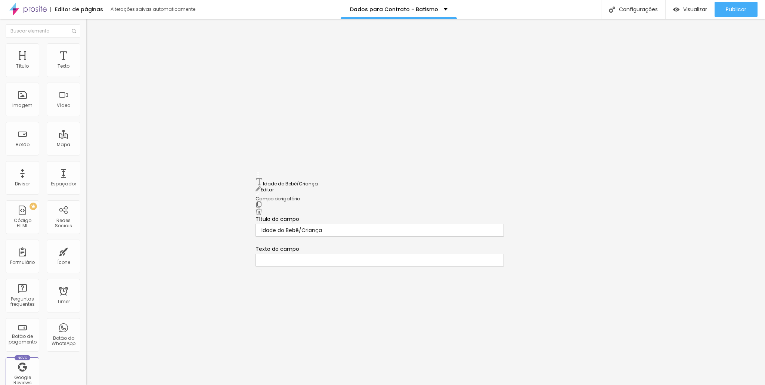
drag, startPoint x: 259, startPoint y: 209, endPoint x: 290, endPoint y: 180, distance: 42.6
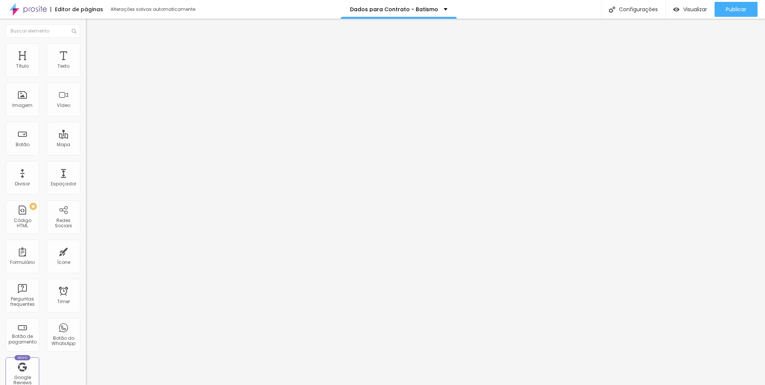
scroll to position [133, 0]
drag, startPoint x: 260, startPoint y: 247, endPoint x: 261, endPoint y: 215, distance: 32.5
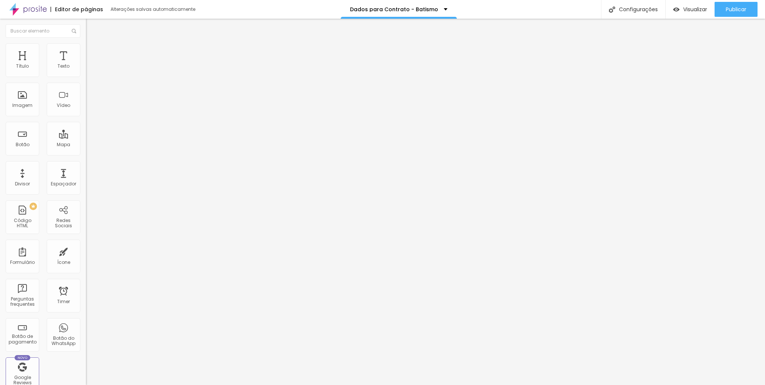
drag, startPoint x: 260, startPoint y: 246, endPoint x: 255, endPoint y: 212, distance: 34.3
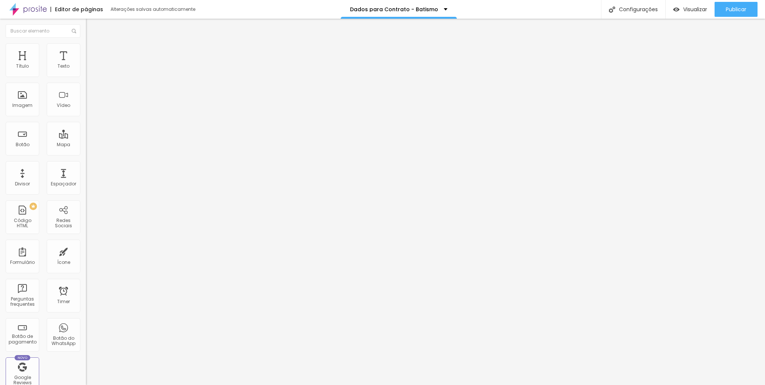
drag, startPoint x: 318, startPoint y: 214, endPoint x: 176, endPoint y: 222, distance: 142.2
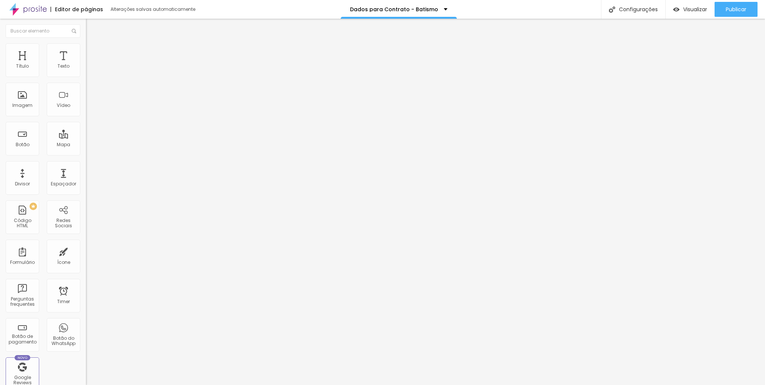
drag, startPoint x: 295, startPoint y: 212, endPoint x: 146, endPoint y: 202, distance: 149.4
drag, startPoint x: 479, startPoint y: 214, endPoint x: 176, endPoint y: 213, distance: 302.7
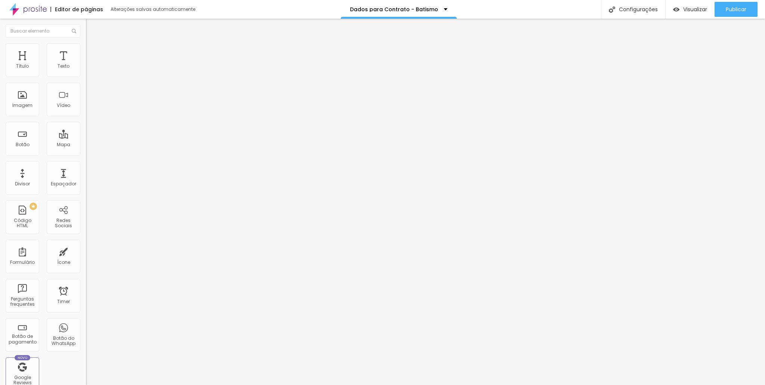
scroll to position [170, 0]
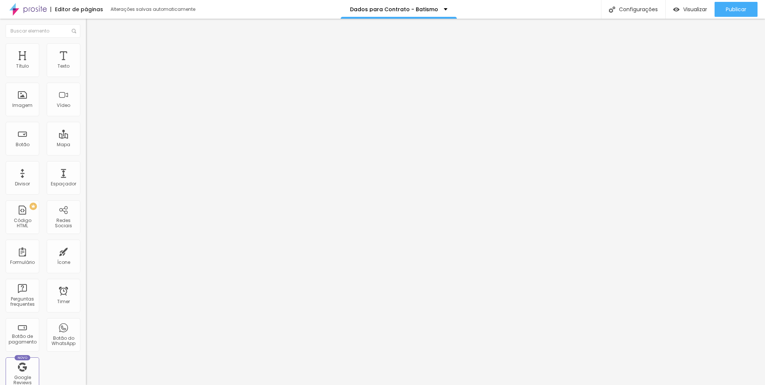
drag, startPoint x: 214, startPoint y: 200, endPoint x: 166, endPoint y: 204, distance: 47.6
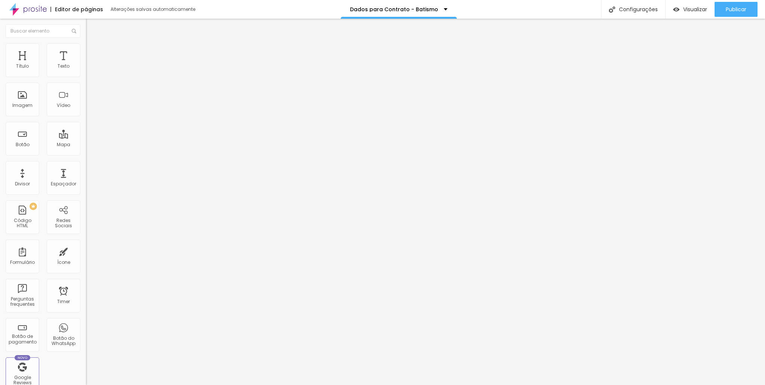
drag, startPoint x: 427, startPoint y: 191, endPoint x: 255, endPoint y: 171, distance: 173.7
drag, startPoint x: 454, startPoint y: 184, endPoint x: 349, endPoint y: 186, distance: 104.6
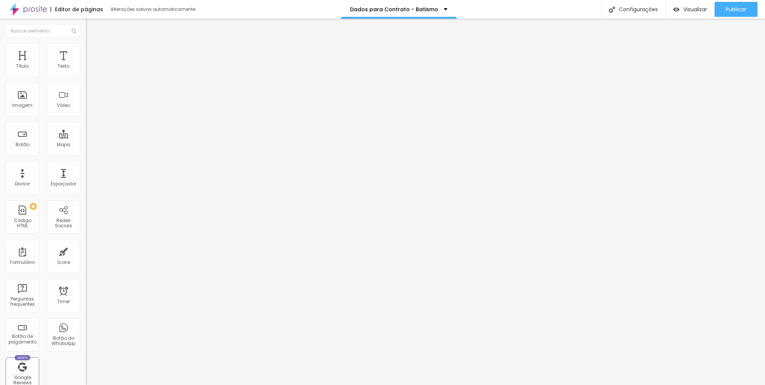
scroll to position [219, 0]
drag, startPoint x: 353, startPoint y: 215, endPoint x: 189, endPoint y: 206, distance: 163.5
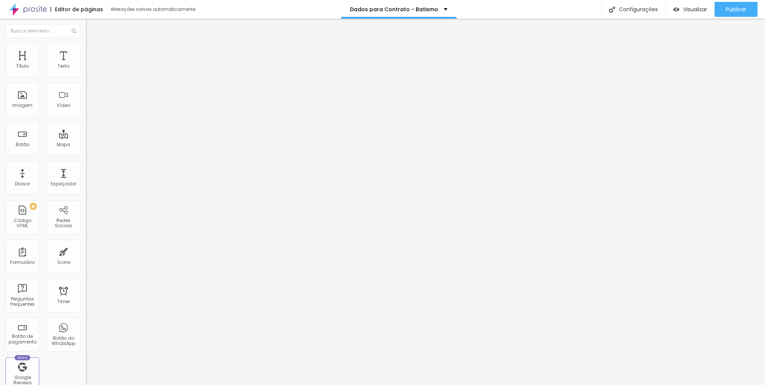
scroll to position [0, 8]
drag, startPoint x: 326, startPoint y: 188, endPoint x: 367, endPoint y: 189, distance: 41.1
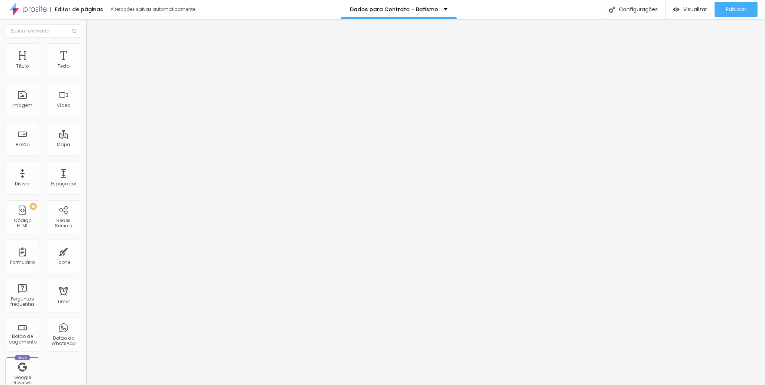
scroll to position [0, 8]
drag, startPoint x: 315, startPoint y: 215, endPoint x: 401, endPoint y: 222, distance: 85.5
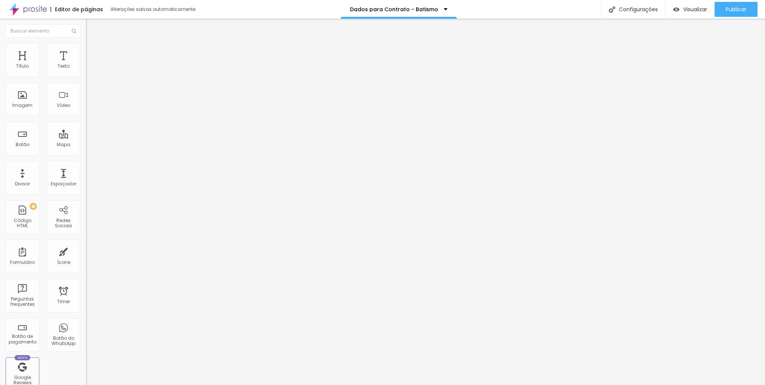
drag, startPoint x: 377, startPoint y: 214, endPoint x: 173, endPoint y: 214, distance: 203.3
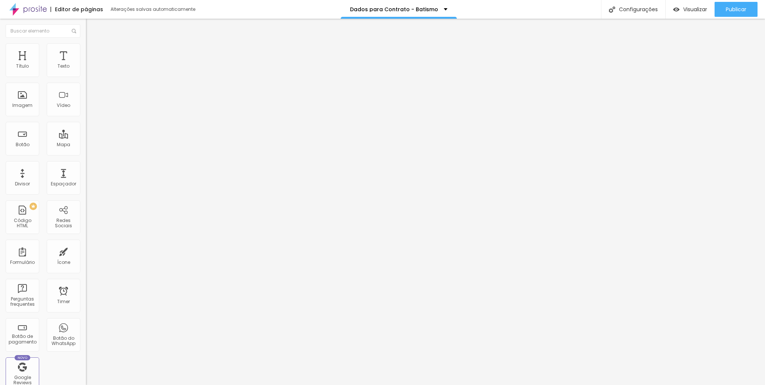
drag, startPoint x: 346, startPoint y: 191, endPoint x: 420, endPoint y: 191, distance: 74.4
